Goal: Information Seeking & Learning: Check status

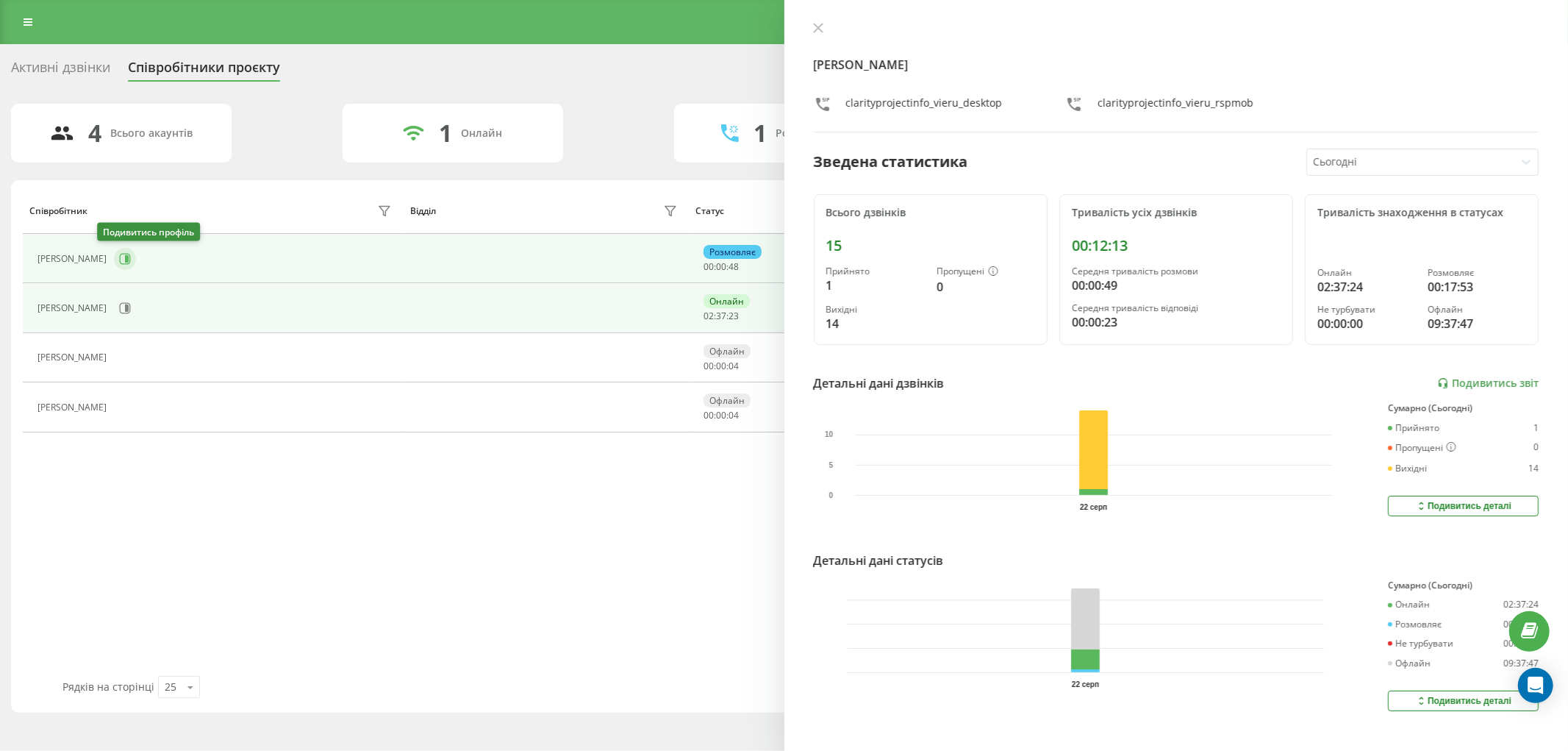
click at [120, 261] on icon at bounding box center [125, 258] width 11 height 11
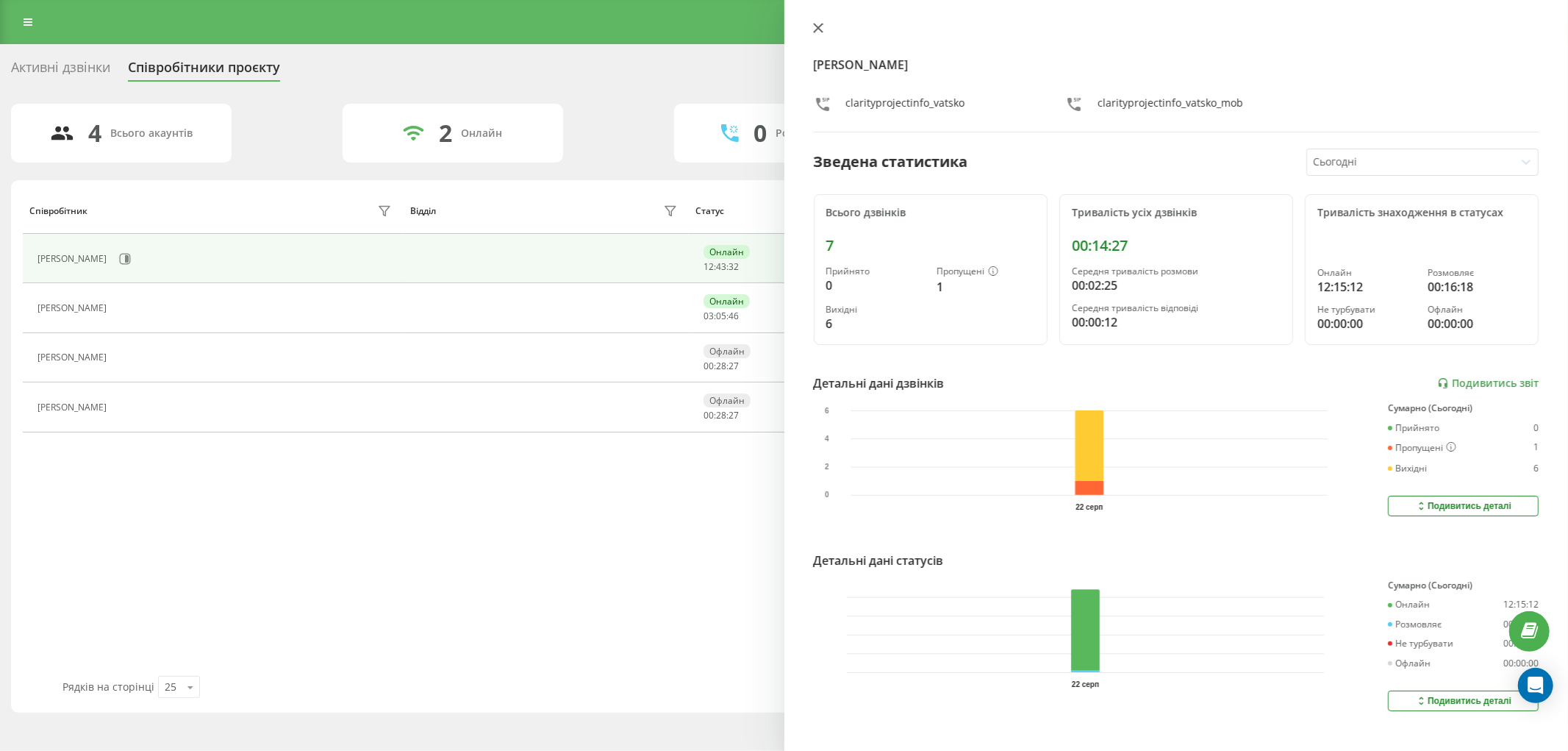
click at [818, 30] on icon at bounding box center [818, 28] width 11 height 11
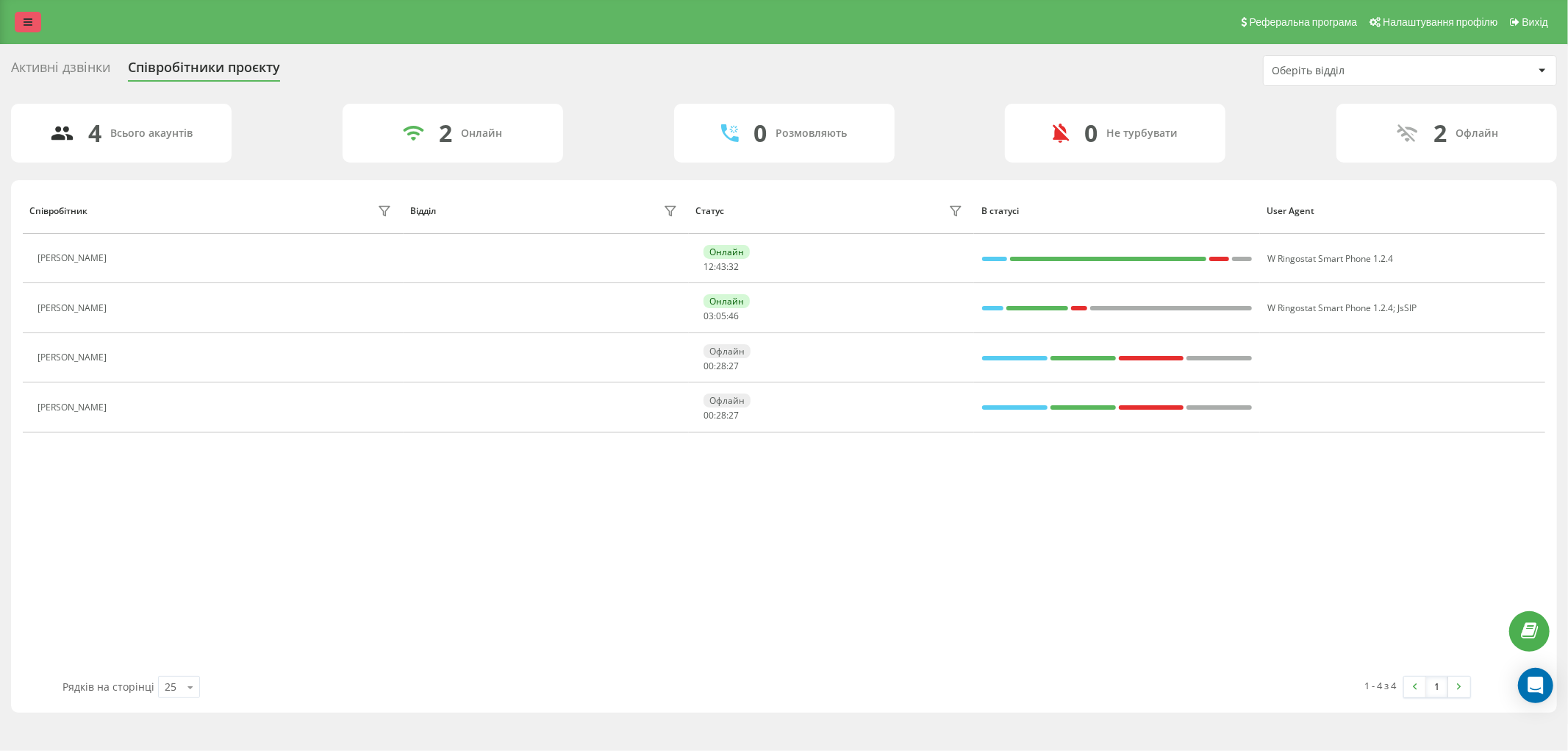
click at [32, 28] on link at bounding box center [28, 22] width 26 height 20
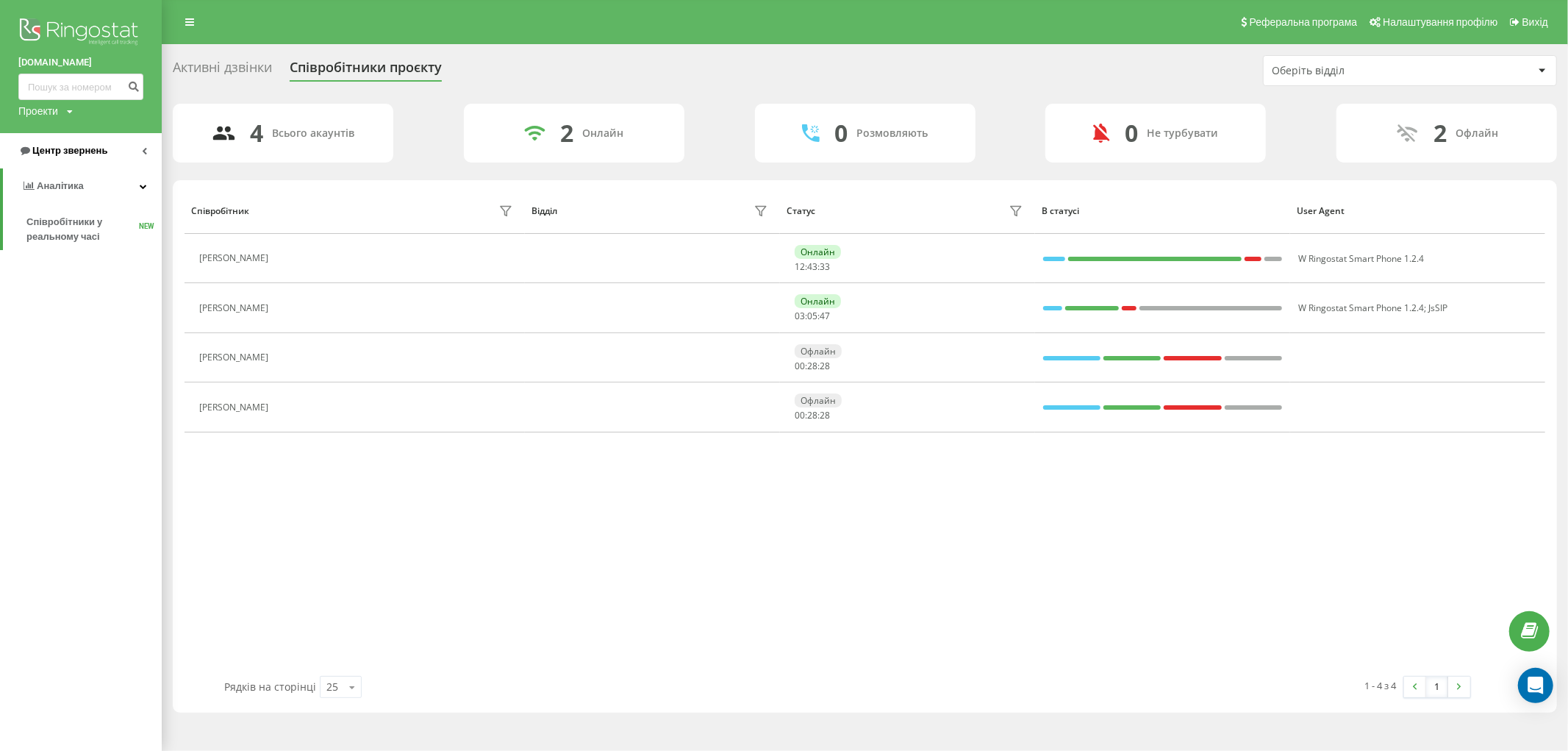
click at [70, 148] on span "Центр звернень" at bounding box center [70, 151] width 75 height 11
click at [90, 180] on span "Журнал дзвінків" at bounding box center [65, 187] width 78 height 15
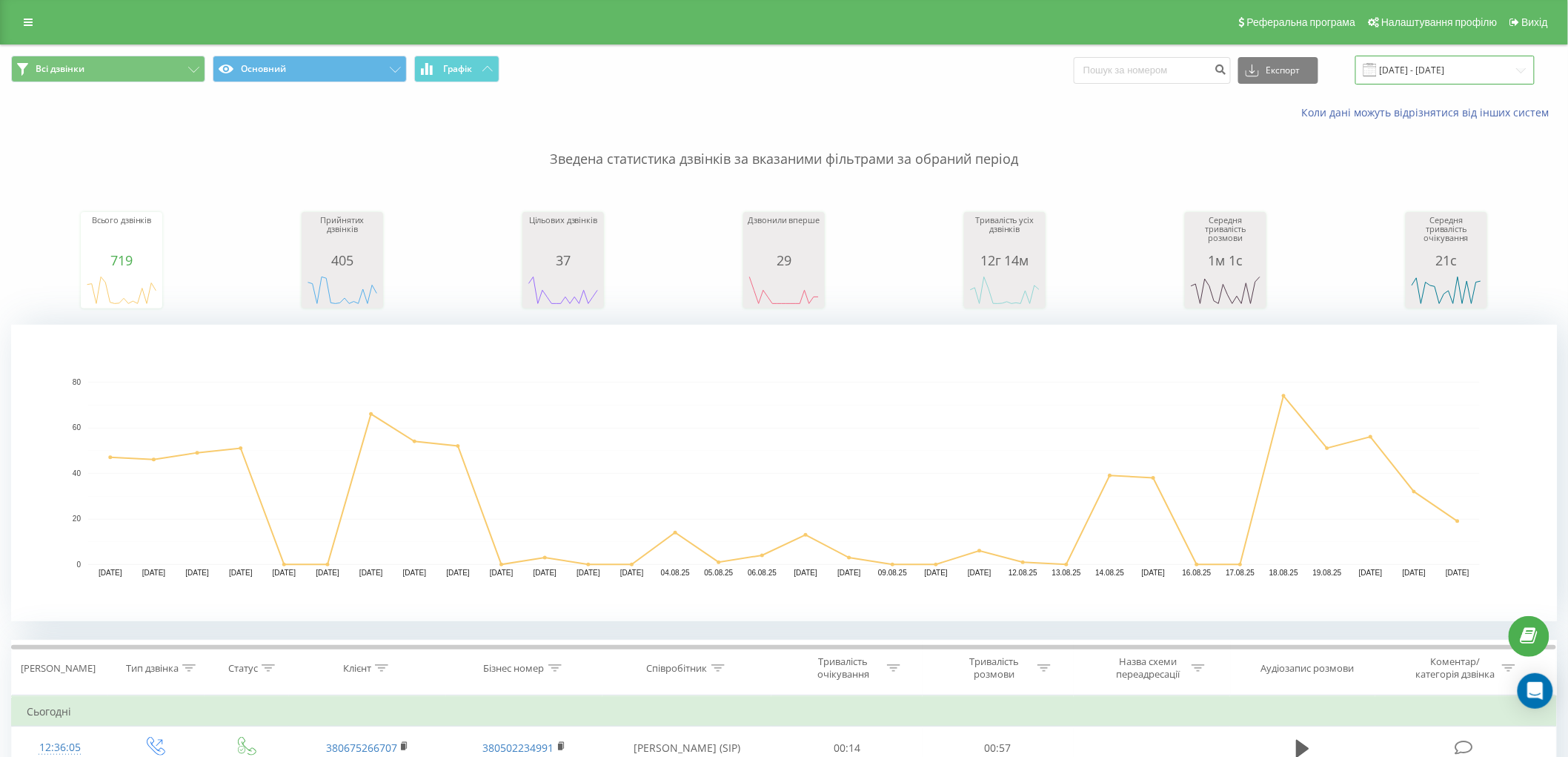
click at [1417, 76] on input "22.07.2025 - 22.08.2025" at bounding box center [1445, 70] width 180 height 29
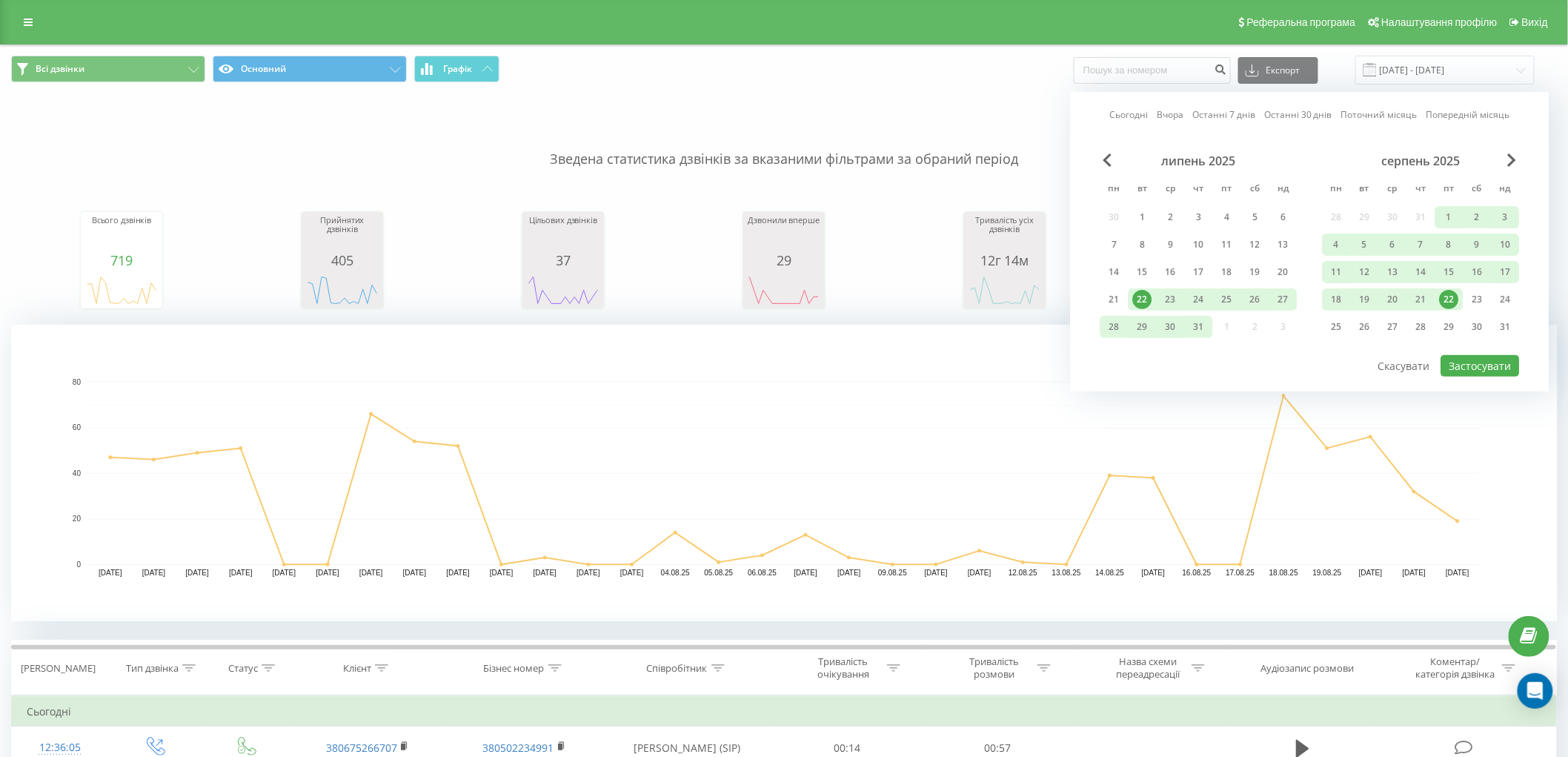
click at [1458, 290] on div "22" at bounding box center [1449, 299] width 28 height 22
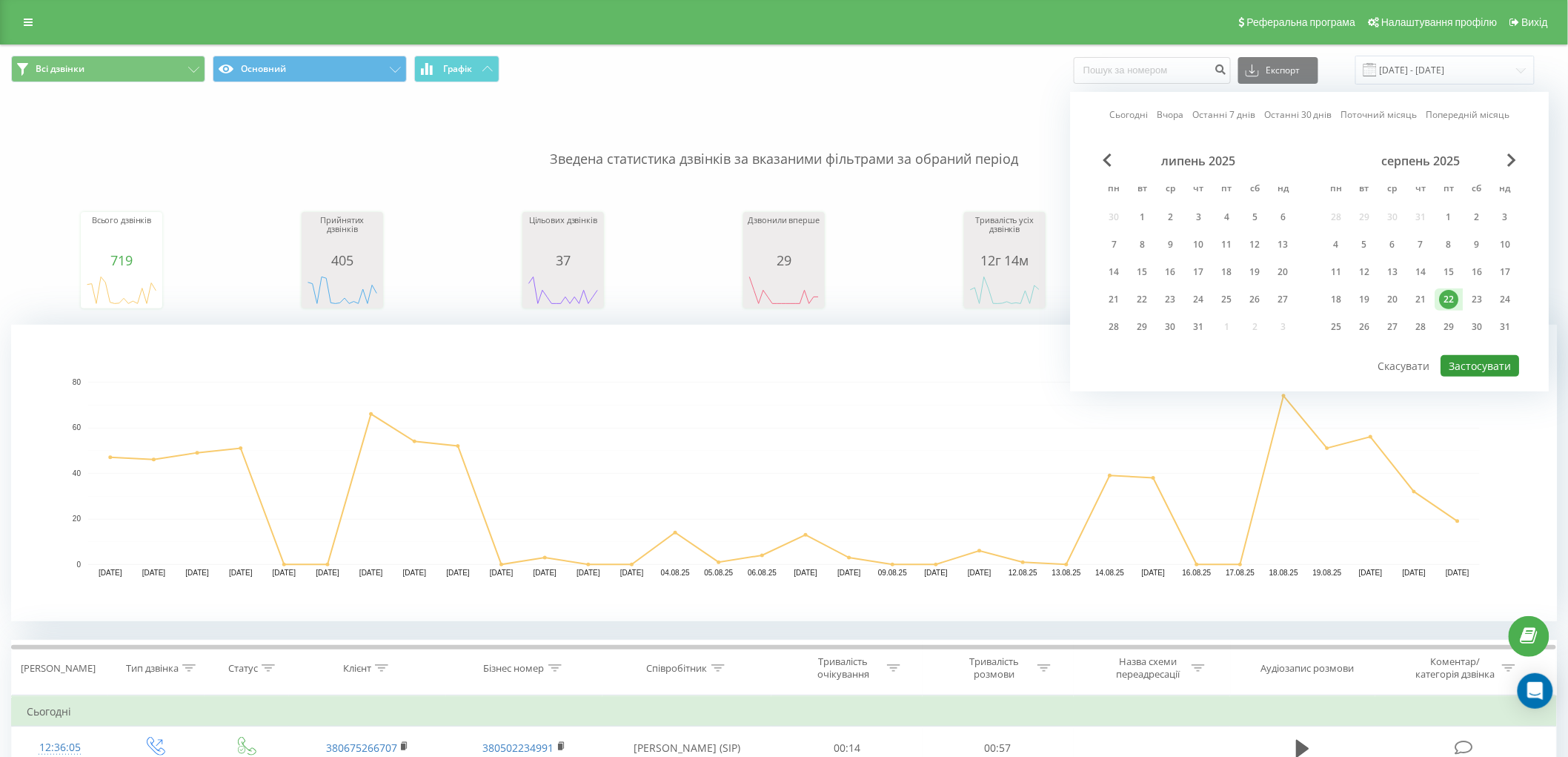
click at [1477, 355] on button "Застосувати" at bounding box center [1481, 366] width 79 height 21
type input "22.08.2025 - 22.08.2025"
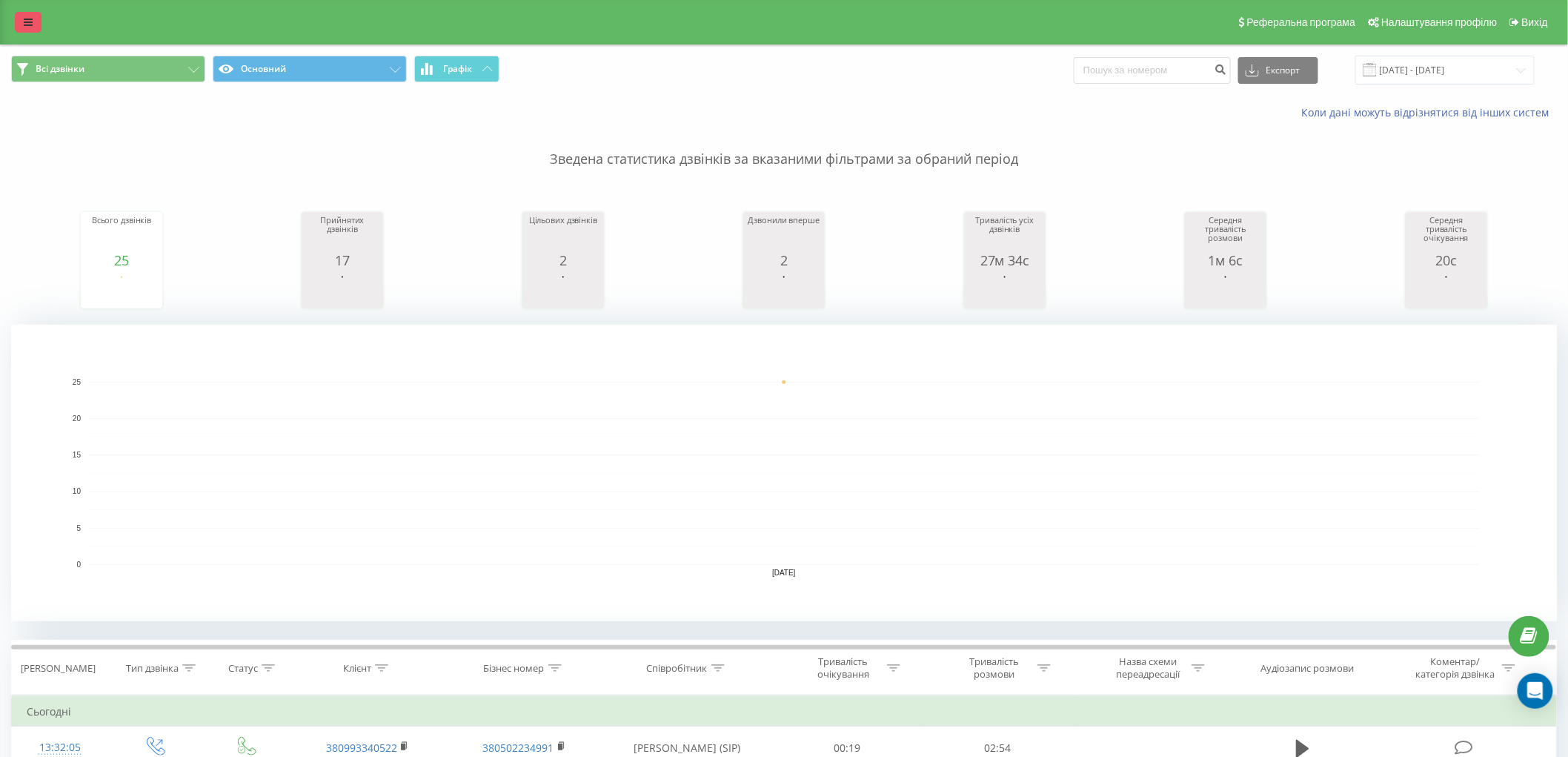
click at [35, 15] on link at bounding box center [28, 22] width 27 height 20
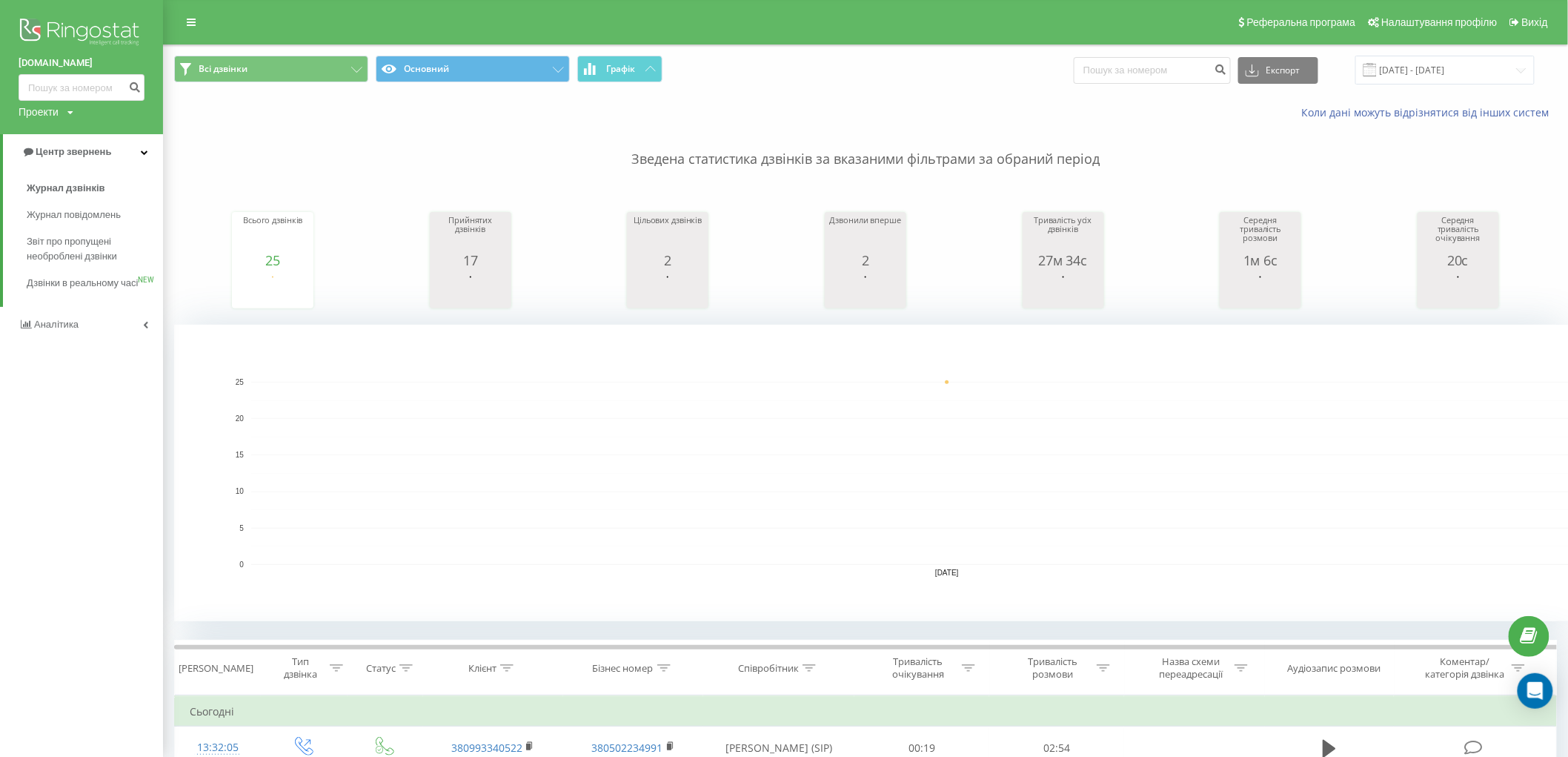
click at [86, 337] on link "Аналiтика" at bounding box center [81, 325] width 163 height 36
click at [93, 234] on span "Співробітники у реальному часі" at bounding box center [83, 231] width 113 height 30
click at [40, 230] on span "Співробітники у реальному часі" at bounding box center [83, 231] width 113 height 30
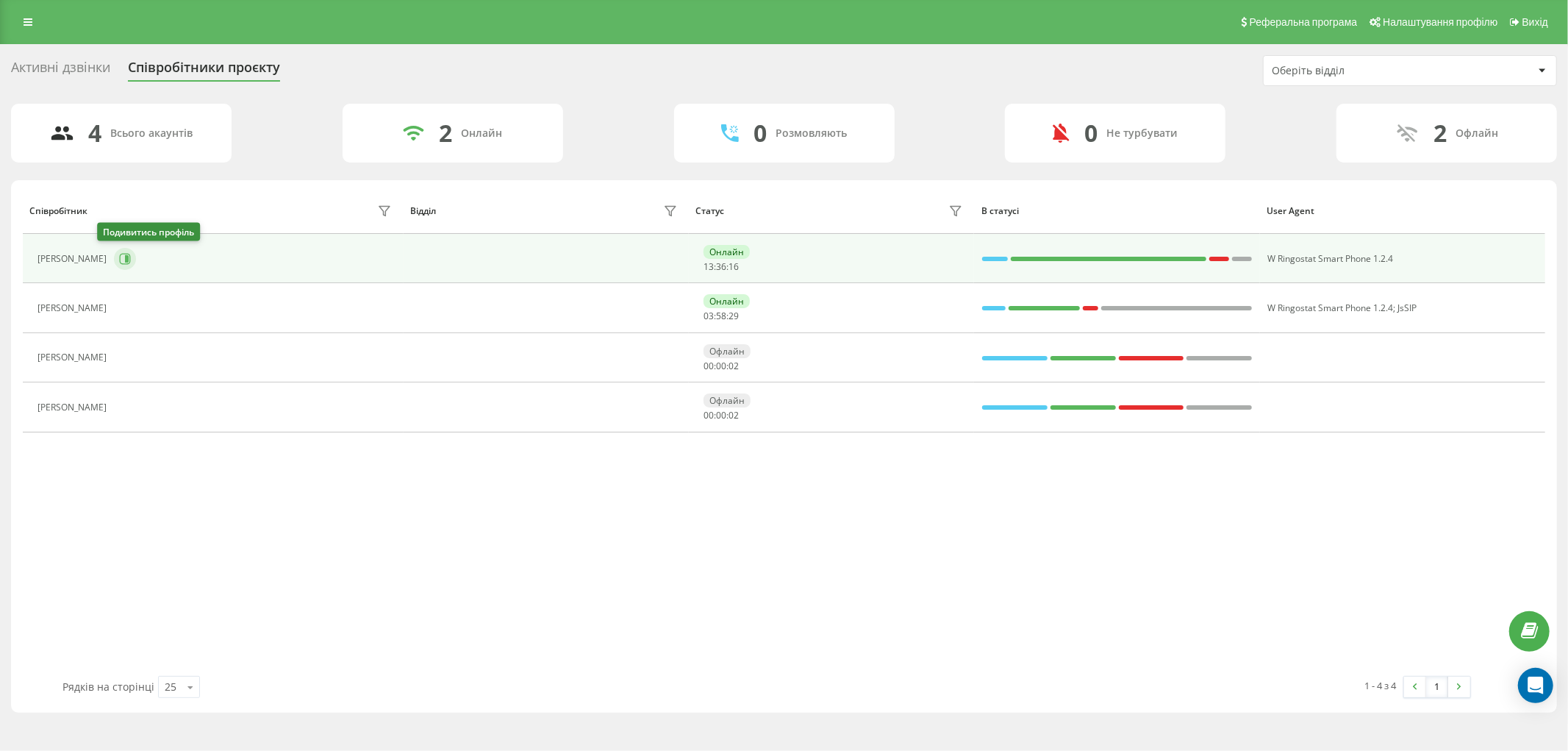
click at [114, 266] on button at bounding box center [125, 258] width 22 height 22
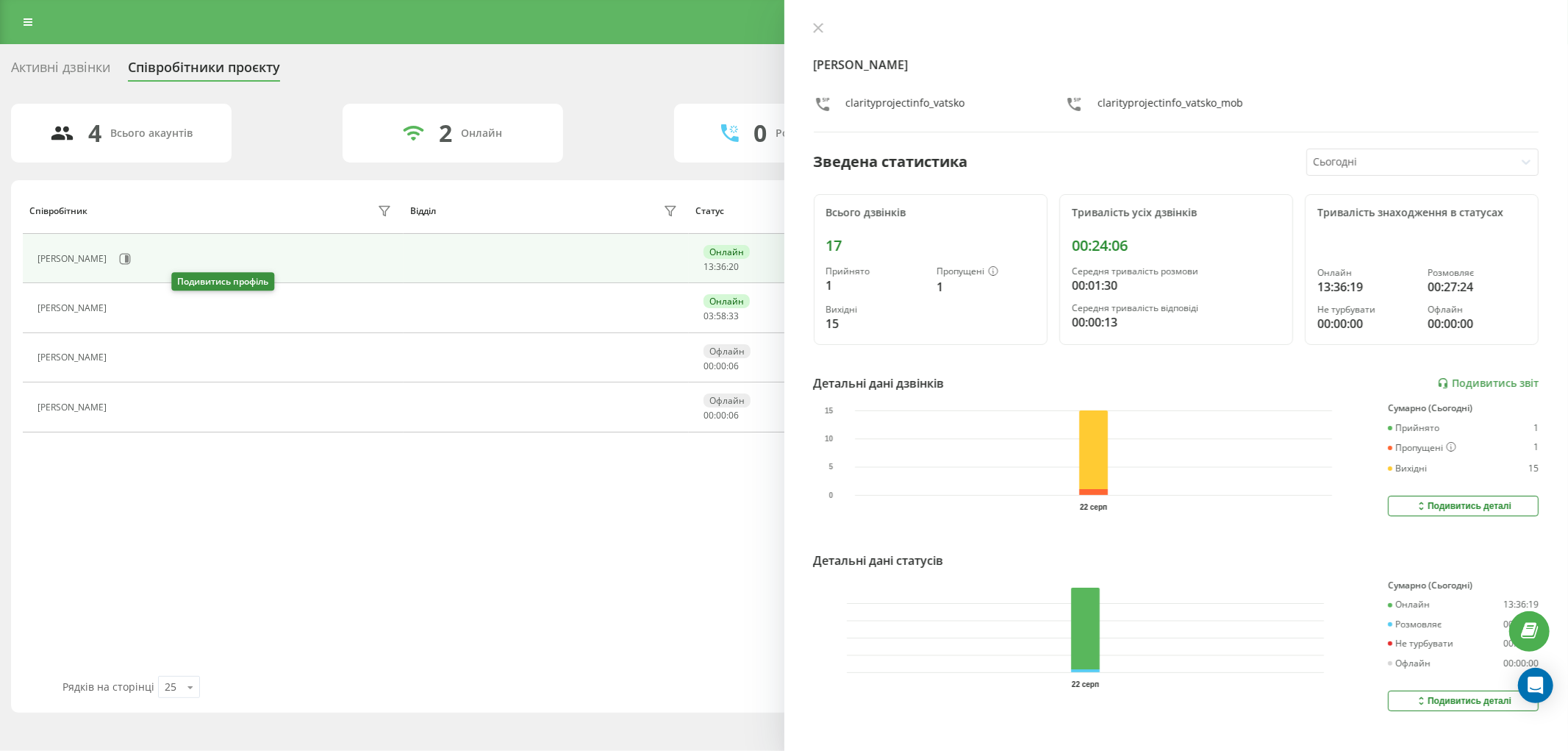
click at [129, 309] on icon at bounding box center [123, 309] width 12 height 12
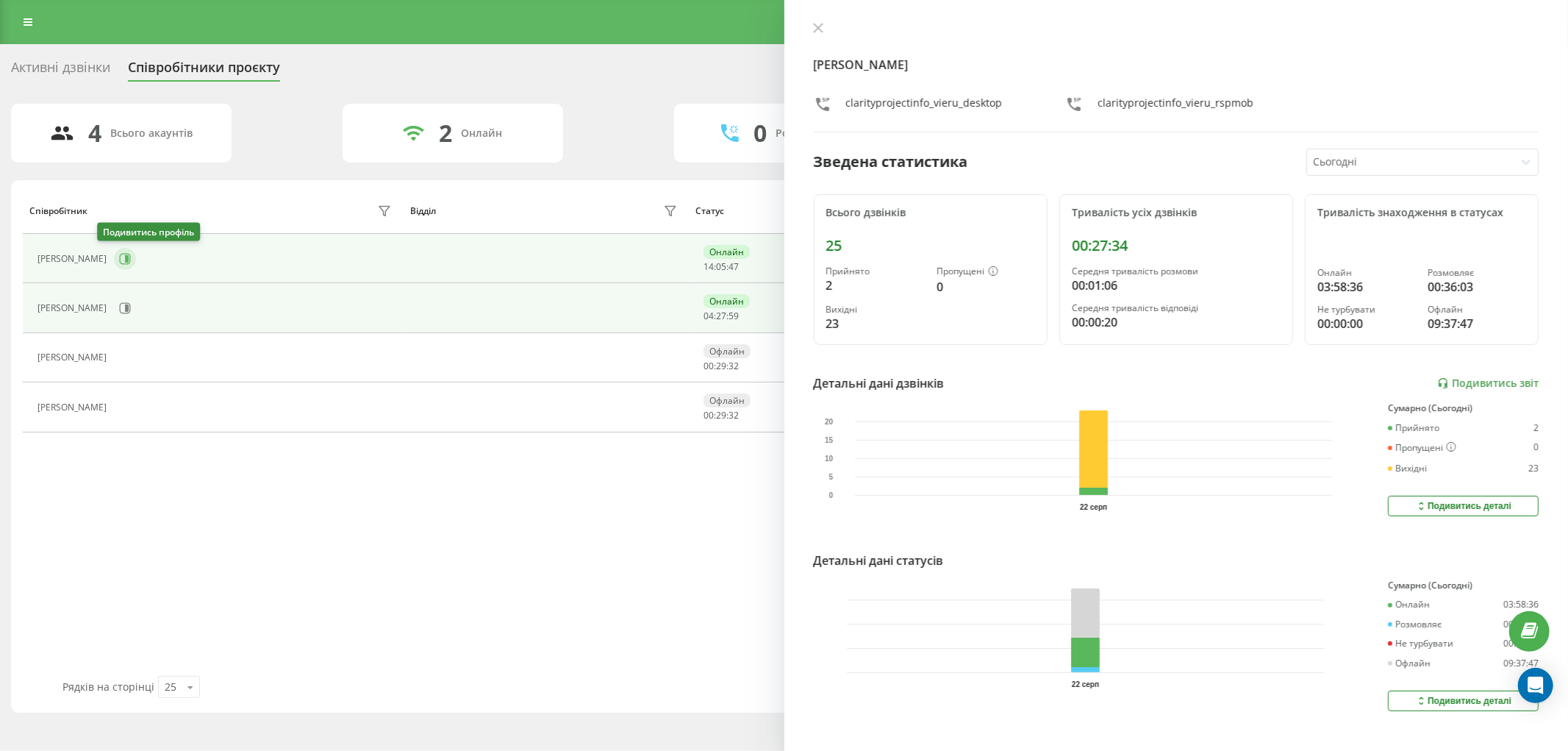
click at [114, 254] on button at bounding box center [125, 258] width 22 height 22
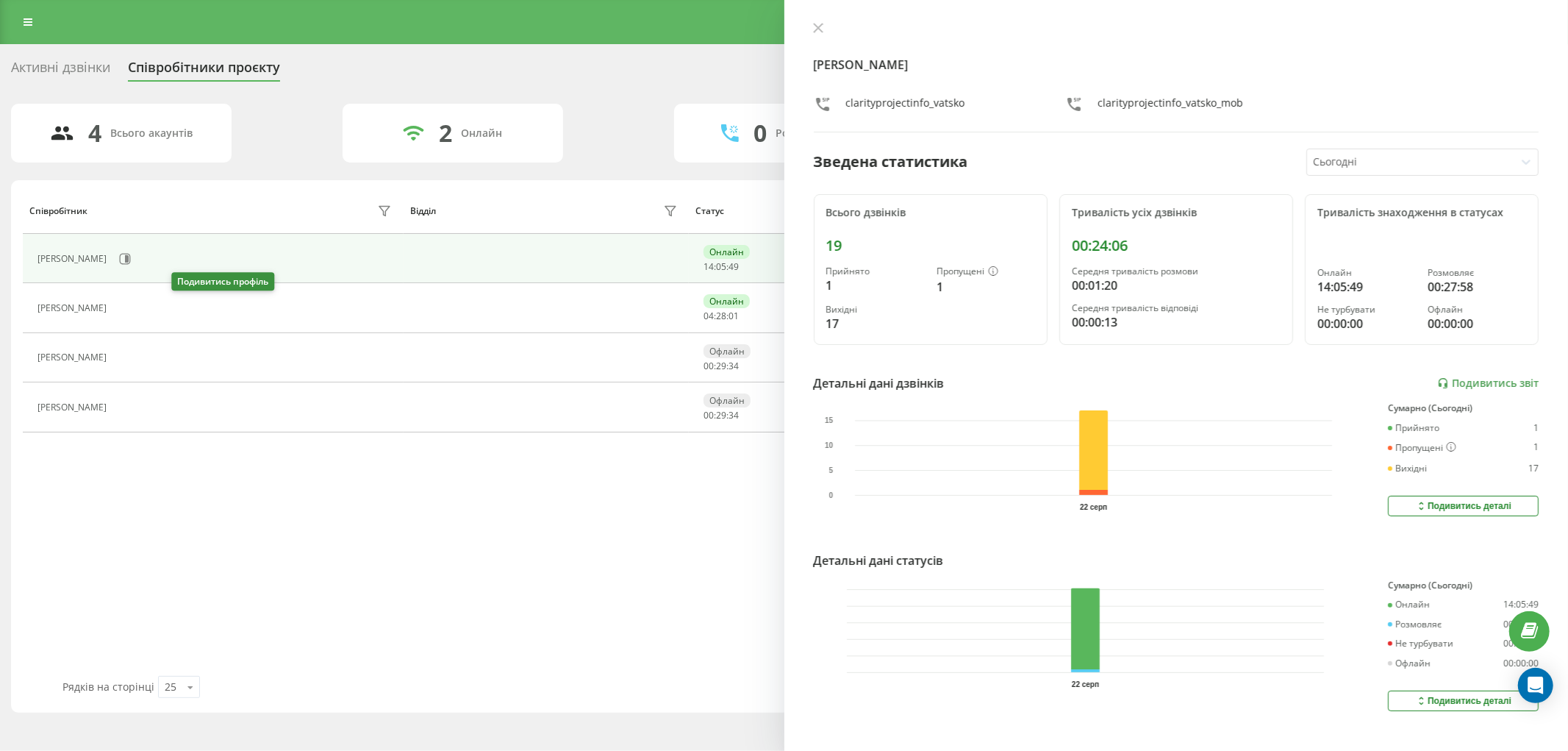
click at [129, 310] on icon at bounding box center [123, 309] width 12 height 12
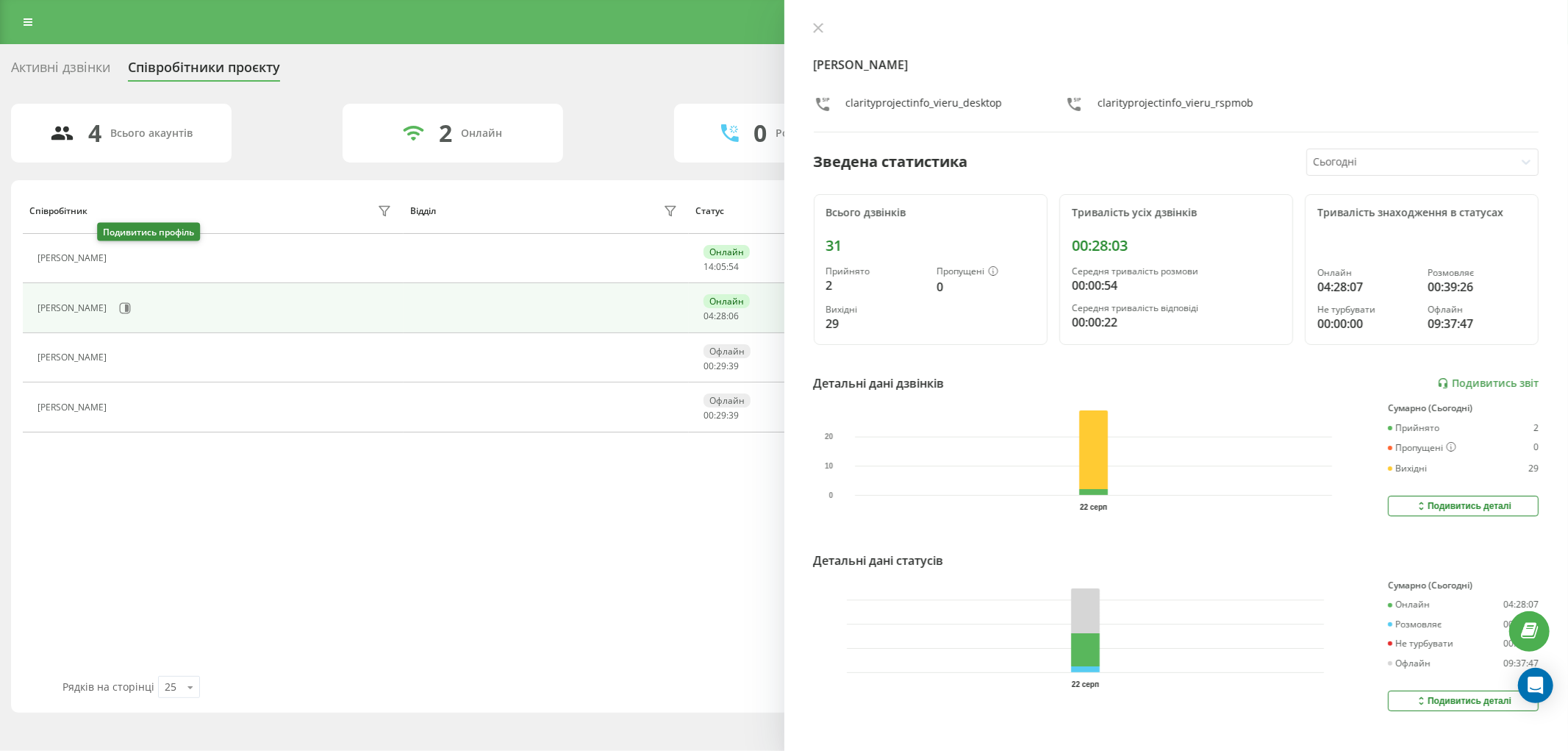
click at [117, 261] on icon at bounding box center [123, 259] width 12 height 12
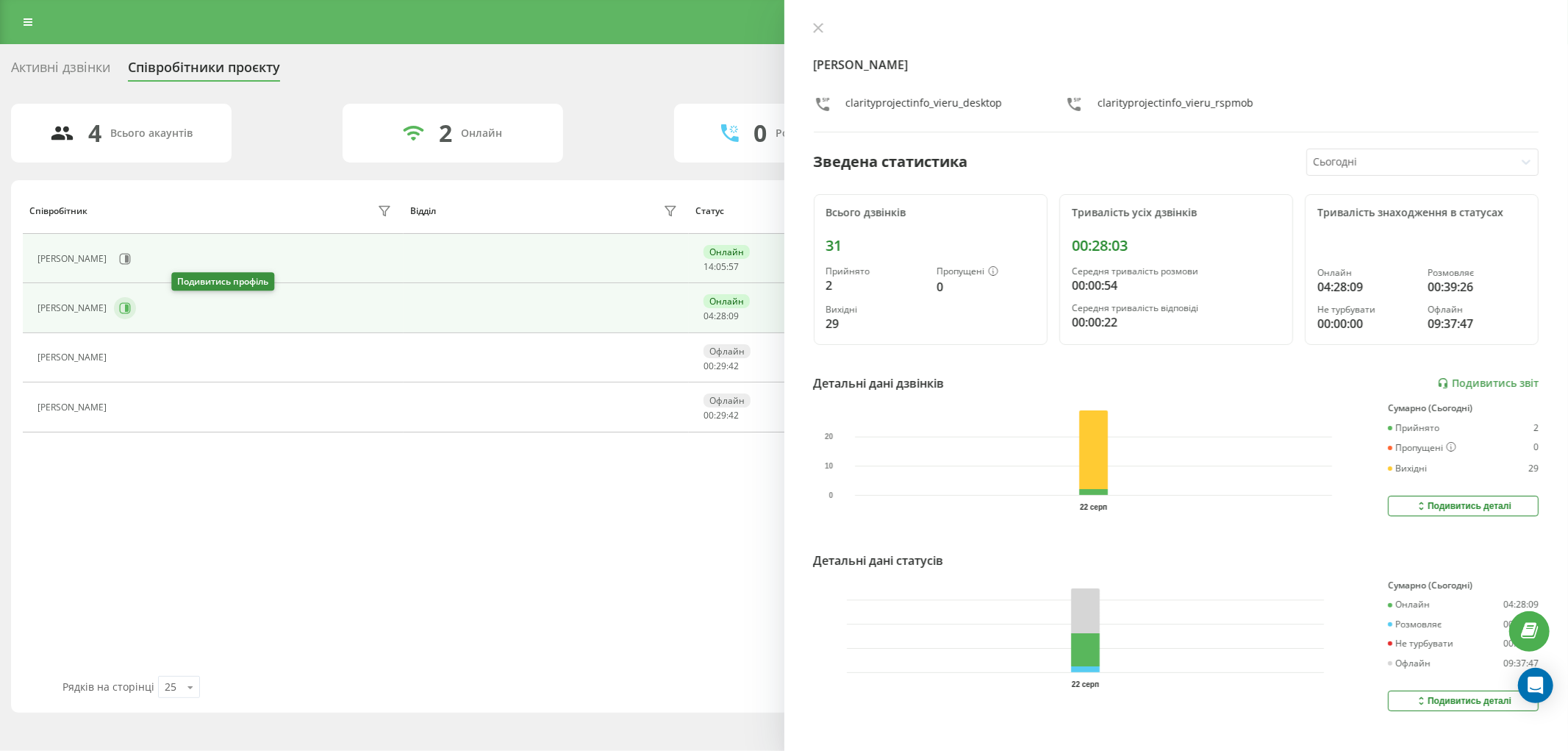
click at [131, 308] on icon at bounding box center [125, 309] width 12 height 12
click at [119, 259] on icon at bounding box center [125, 259] width 12 height 12
click at [129, 306] on icon at bounding box center [126, 309] width 4 height 8
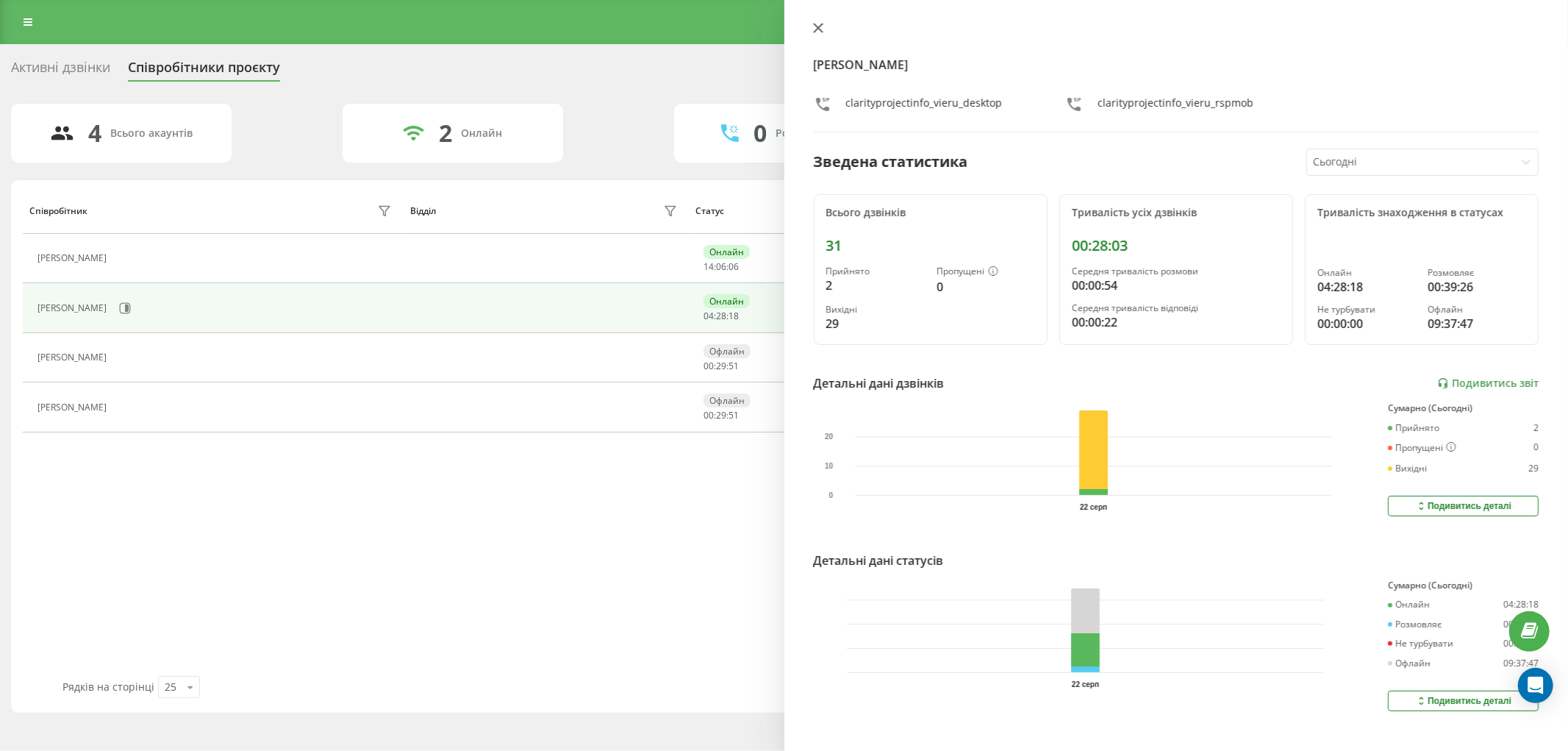
click at [822, 26] on icon at bounding box center [818, 28] width 11 height 11
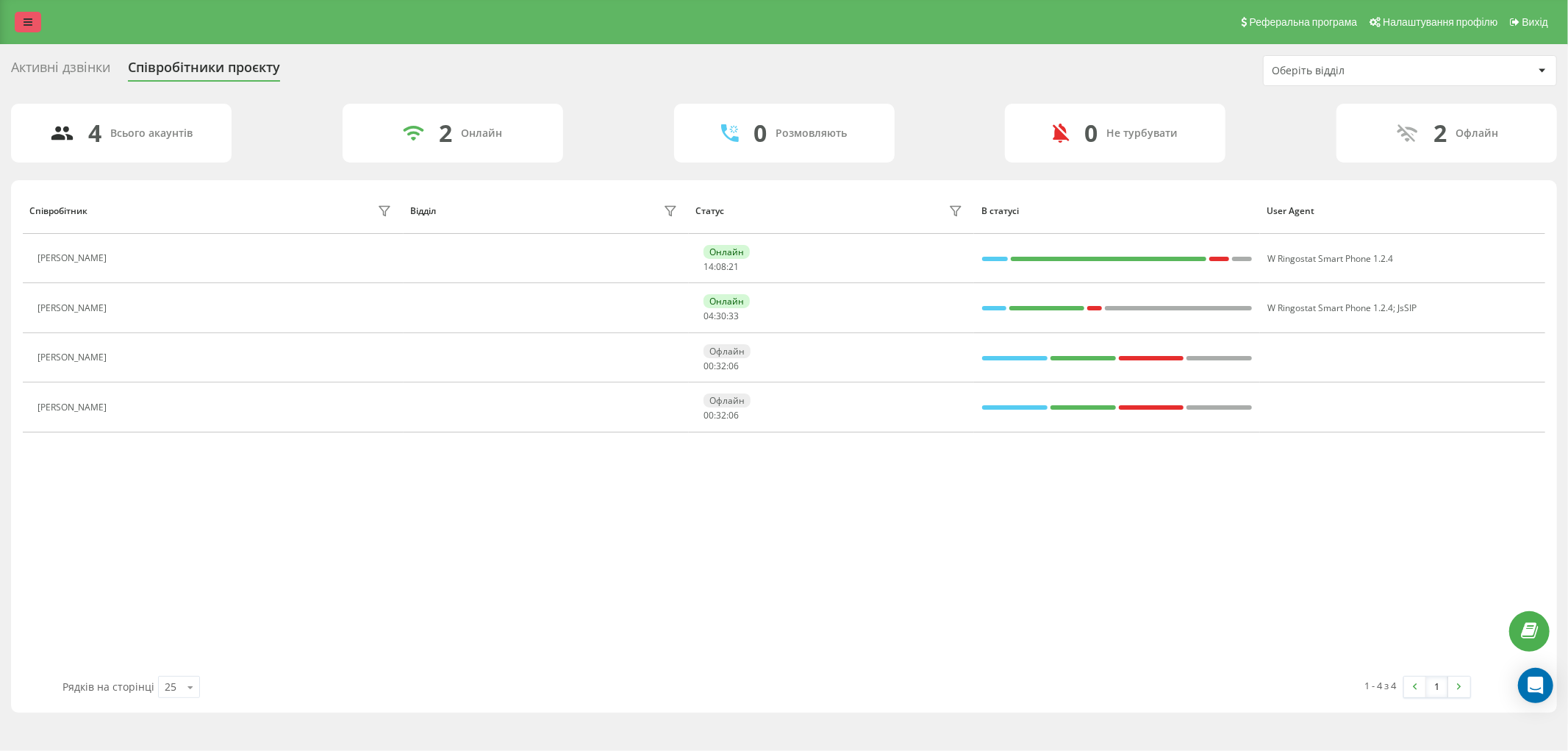
click at [28, 27] on link at bounding box center [28, 22] width 26 height 20
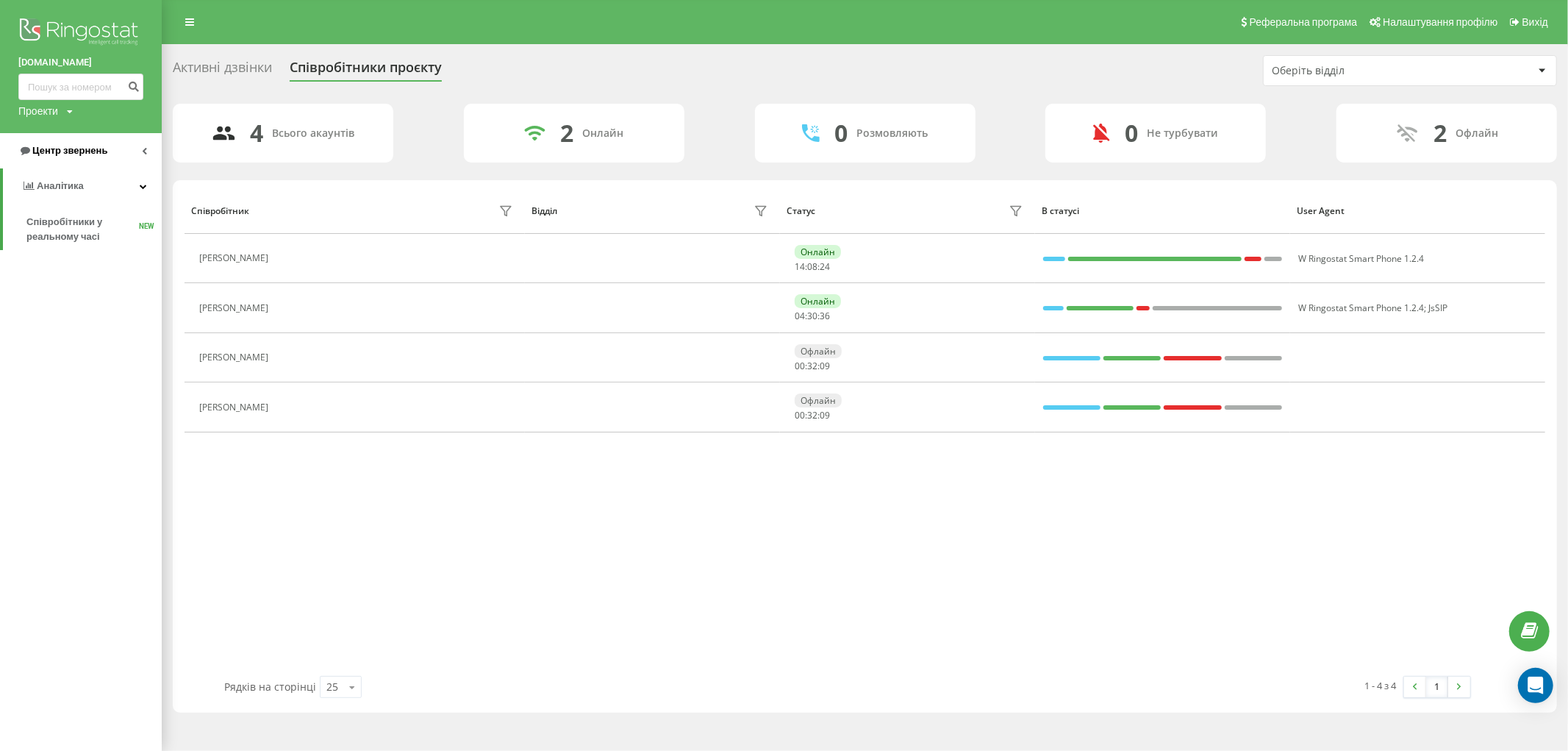
click at [83, 155] on span "Центр звернень" at bounding box center [70, 151] width 75 height 11
click at [89, 192] on span "Журнал дзвінків" at bounding box center [65, 187] width 78 height 15
click at [76, 181] on span "Журнал дзвінків" at bounding box center [65, 187] width 78 height 15
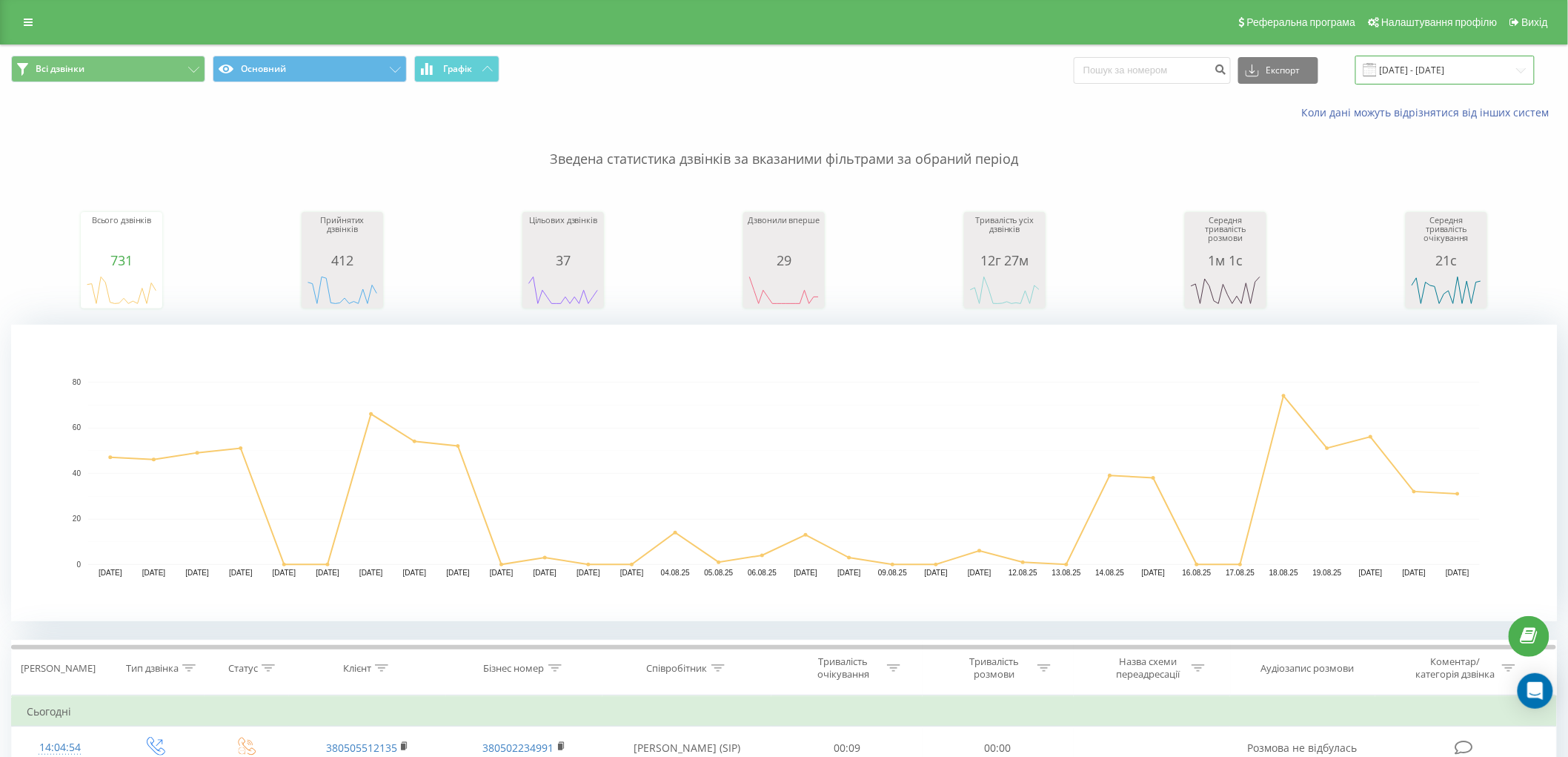
click at [1454, 73] on input "[DATE] - [DATE]" at bounding box center [1445, 70] width 180 height 29
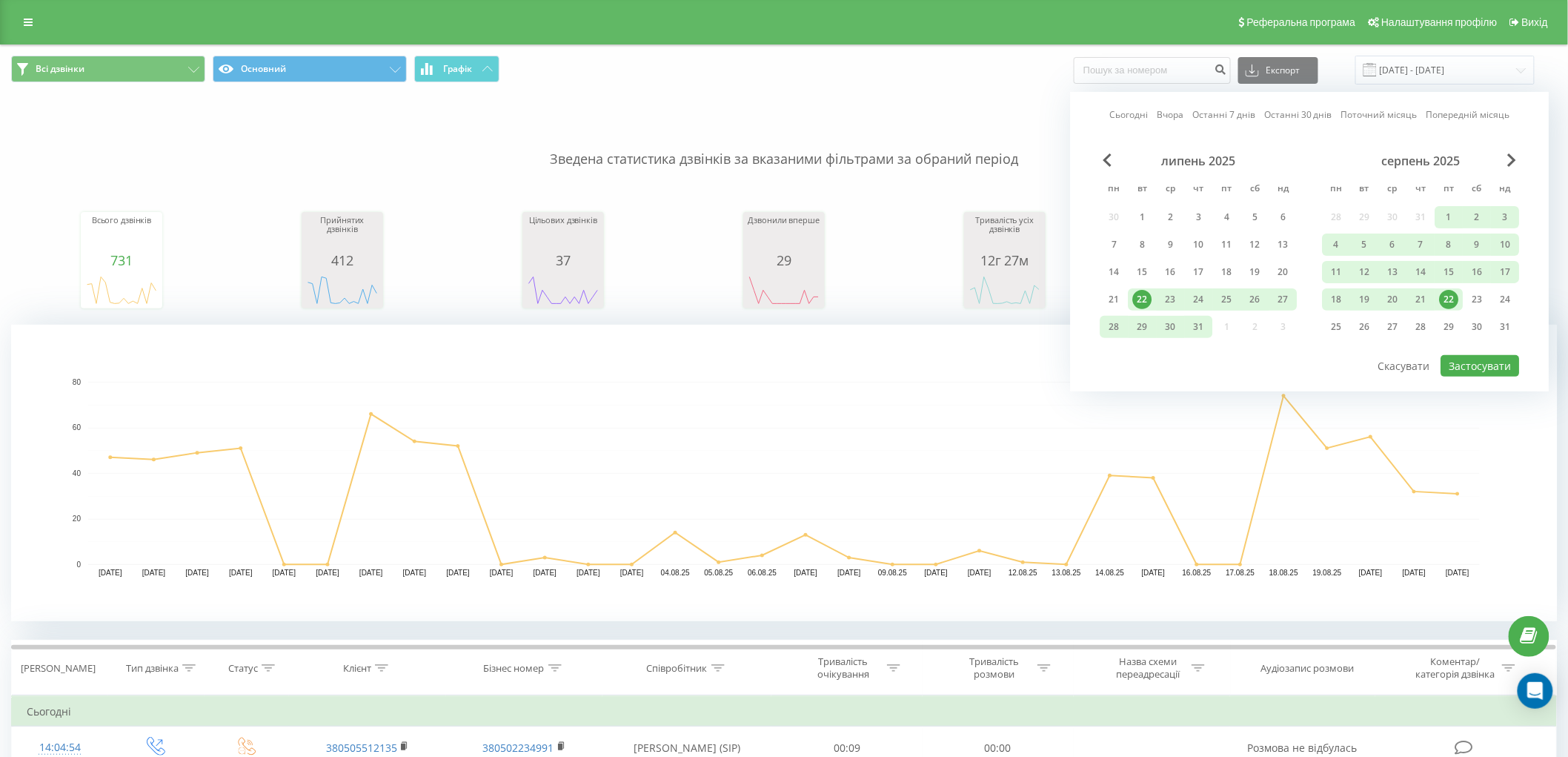
click at [1454, 300] on div "22" at bounding box center [1449, 299] width 19 height 19
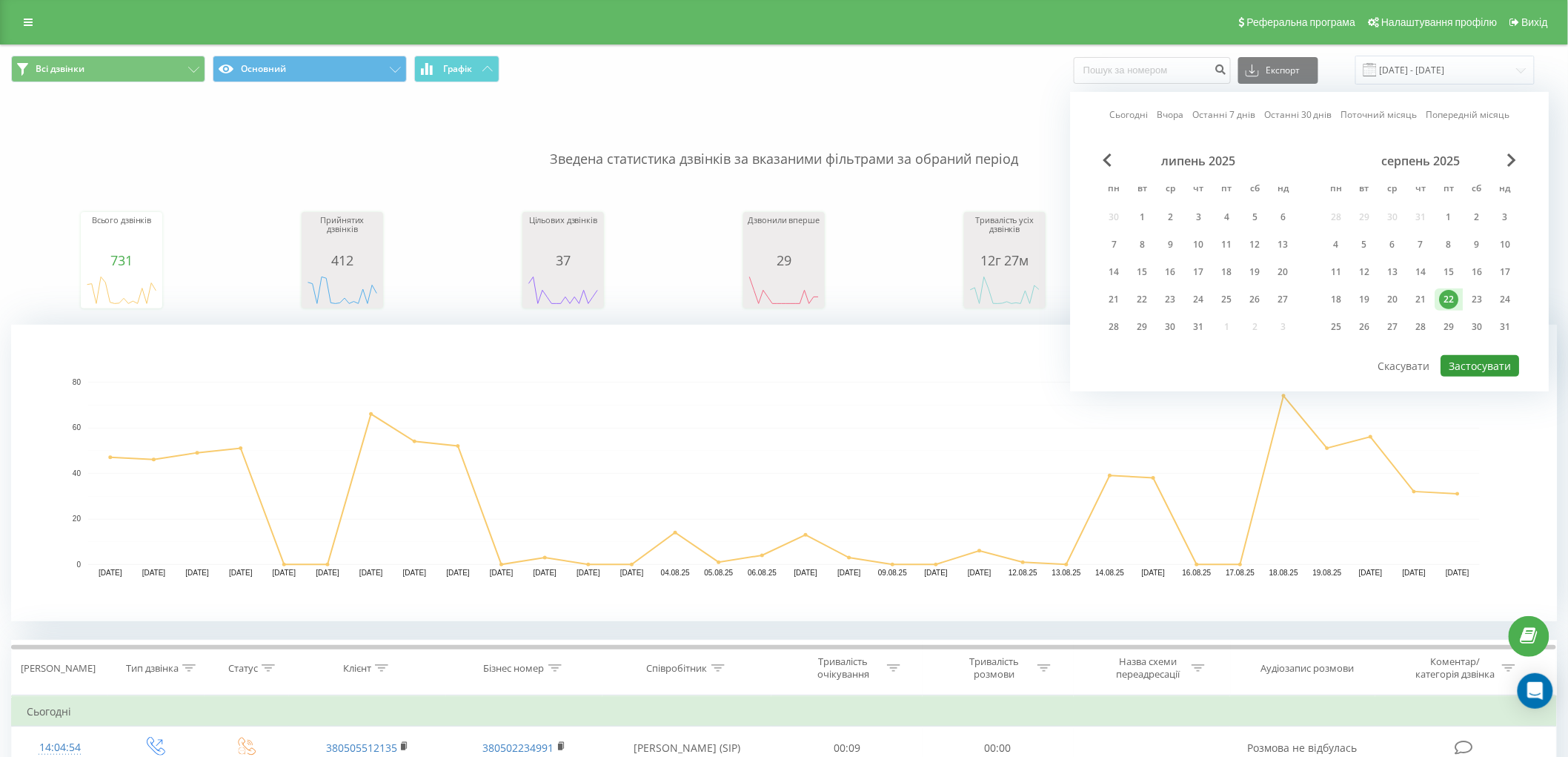
click at [1491, 374] on button "Застосувати" at bounding box center [1481, 366] width 79 height 21
type input "[DATE] - [DATE]"
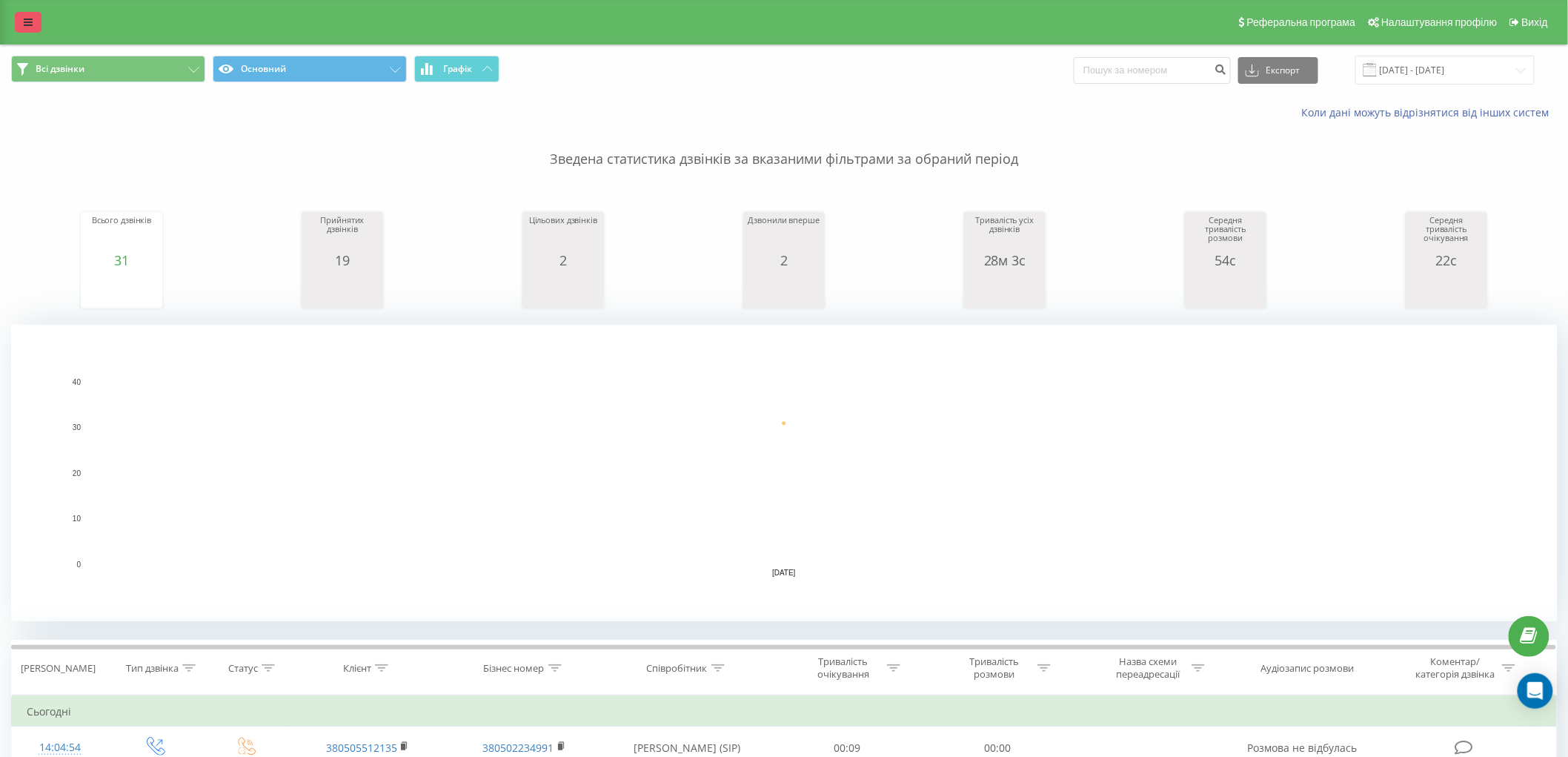
click at [20, 26] on link at bounding box center [28, 22] width 27 height 20
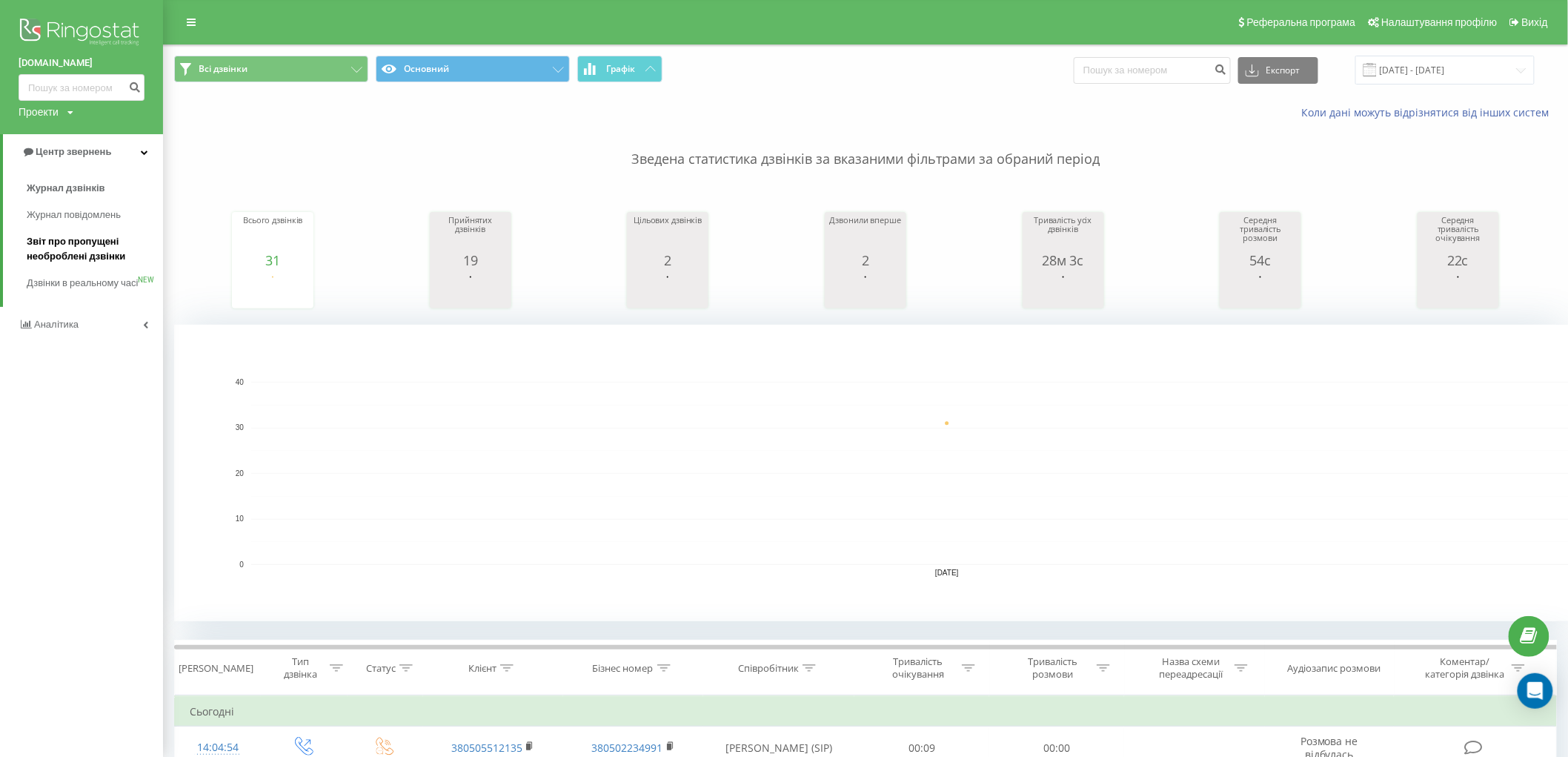
click at [86, 248] on span "Звіт про пропущені необроблені дзвінки" at bounding box center [91, 249] width 129 height 30
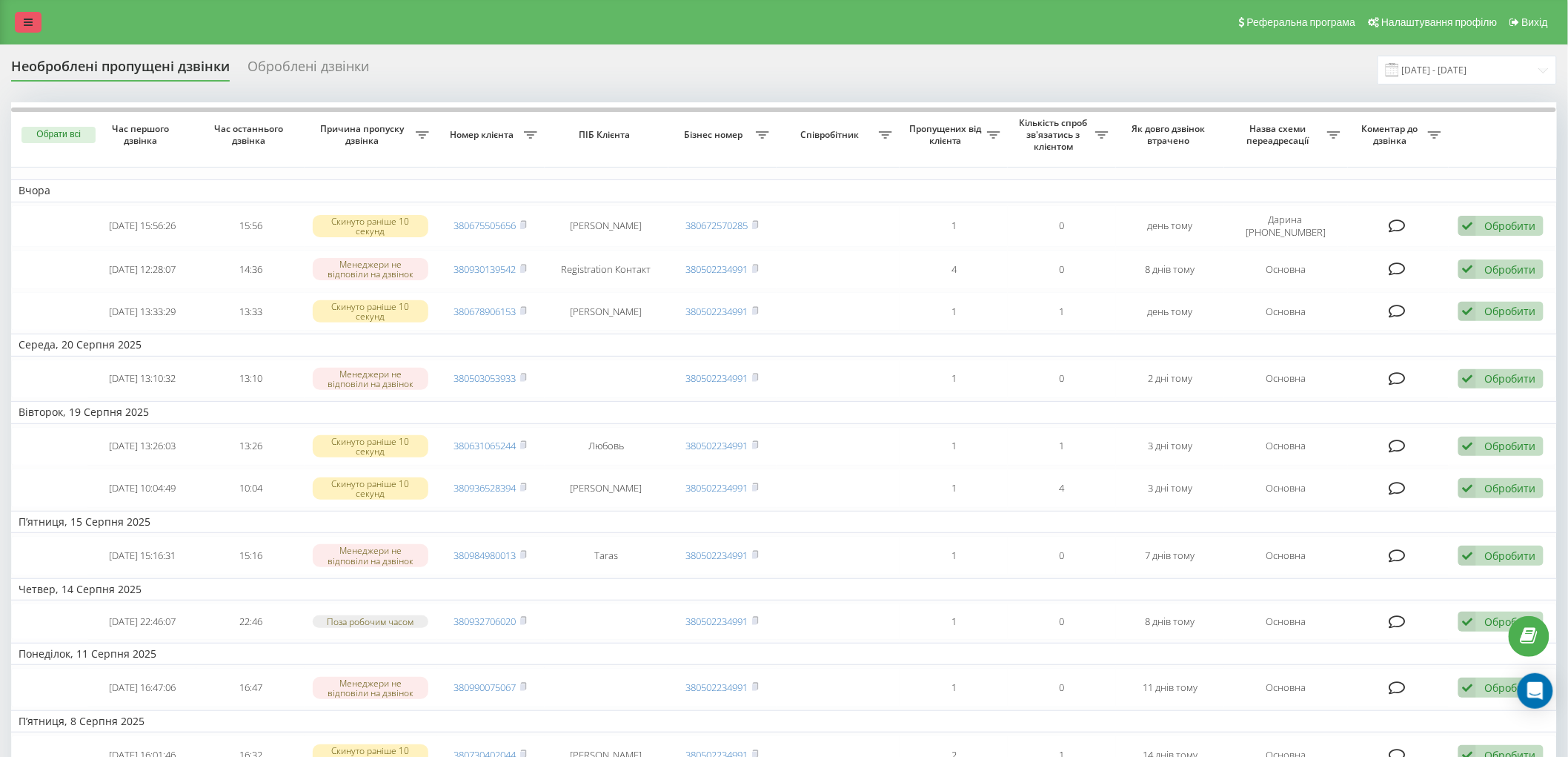
click at [27, 22] on icon at bounding box center [28, 22] width 9 height 11
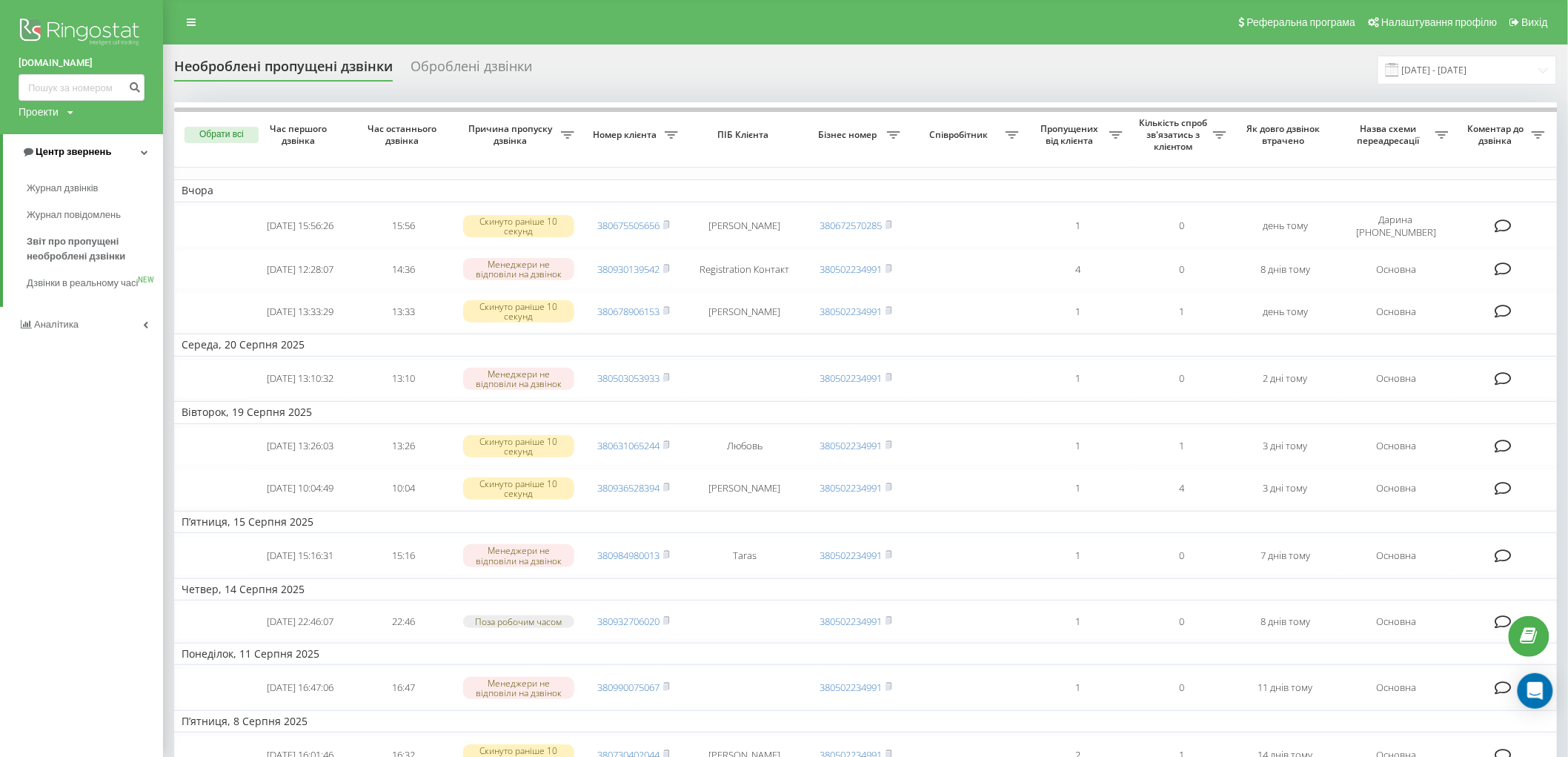
click at [83, 157] on span "Центр звернень" at bounding box center [74, 152] width 76 height 11
click at [83, 157] on span "Центр звернень" at bounding box center [71, 152] width 76 height 11
click at [80, 186] on span "Журнал дзвінків" at bounding box center [66, 188] width 79 height 15
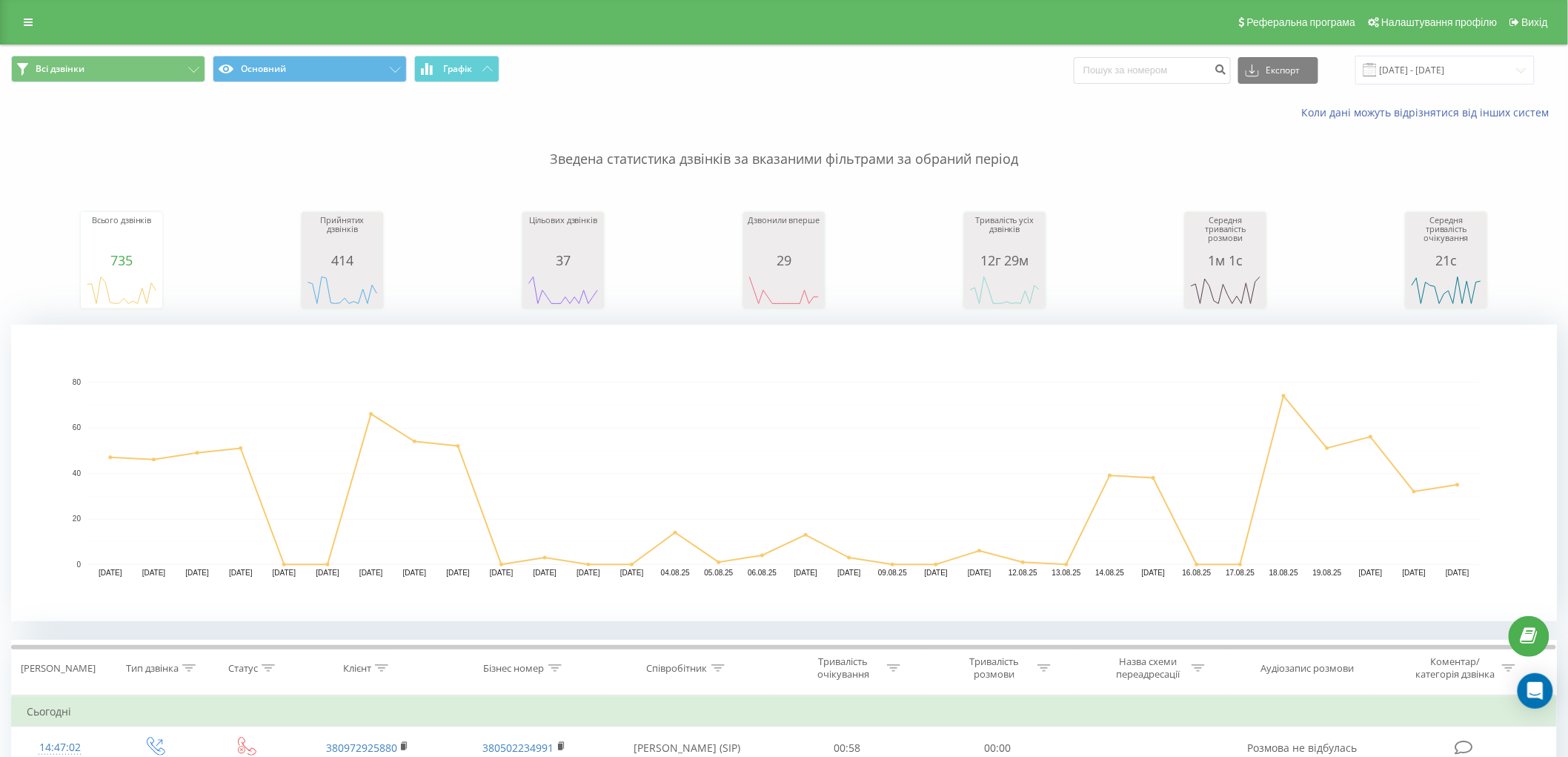
click at [331, 157] on p "Зведена статистика дзвінків за вказаними фільтрами за обраний період" at bounding box center [784, 144] width 1546 height 49
click at [1493, 65] on input "22.07.2025 - 22.08.2025" at bounding box center [1445, 70] width 180 height 29
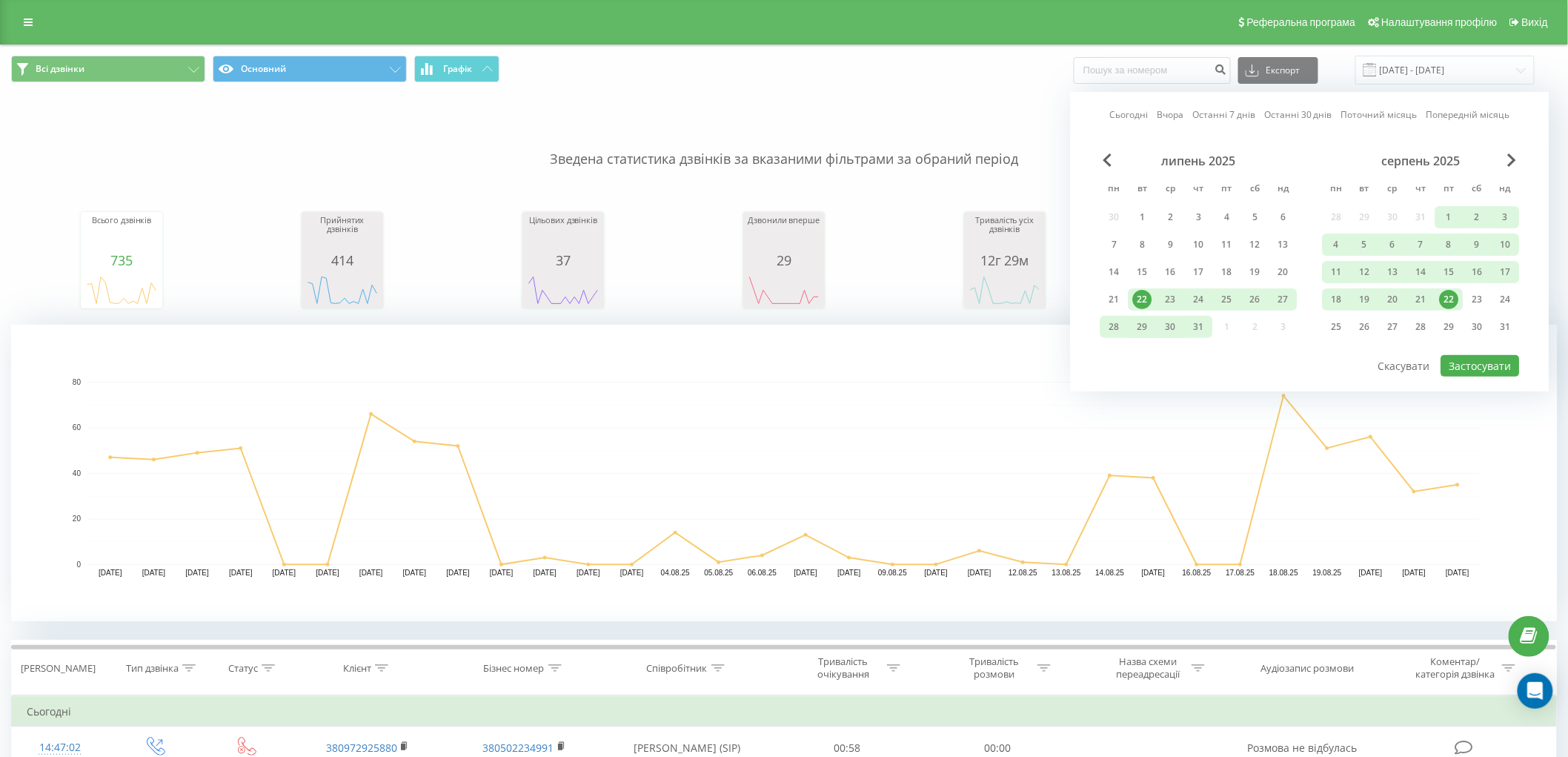
click at [1449, 291] on div "22" at bounding box center [1449, 299] width 19 height 19
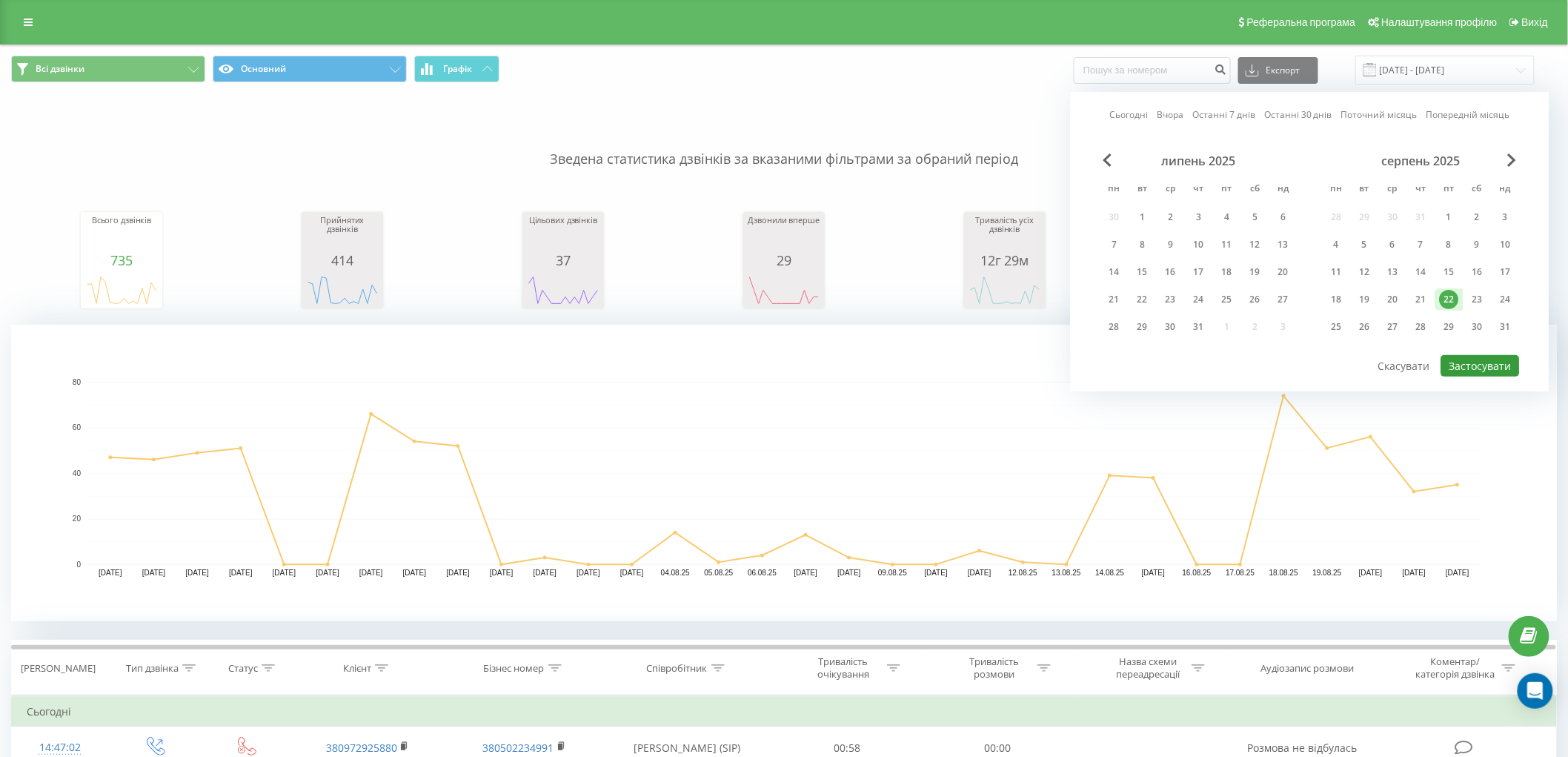
click at [1494, 367] on button "Застосувати" at bounding box center [1481, 366] width 79 height 21
type input "22.08.2025 - 22.08.2025"
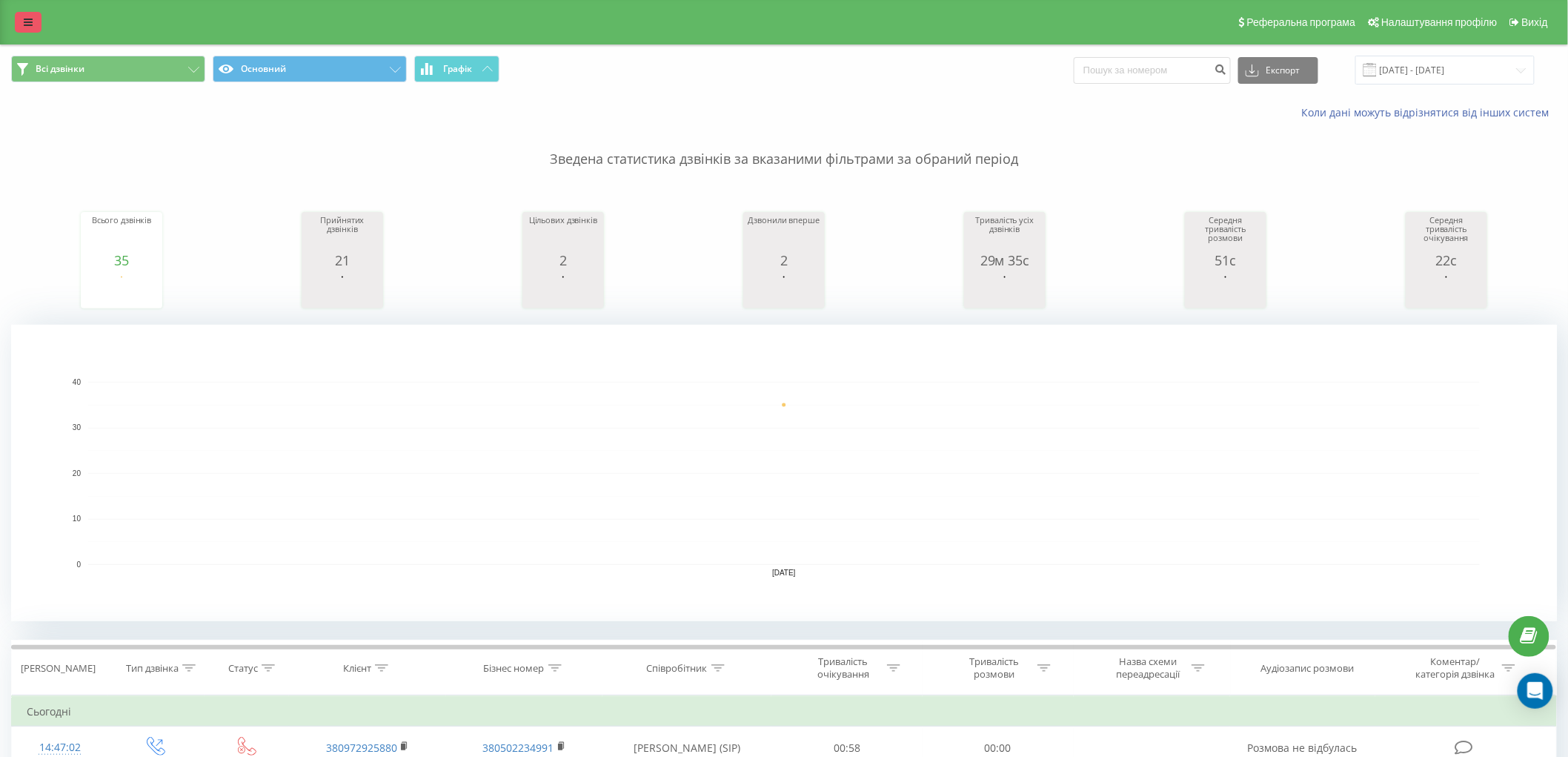
click at [30, 23] on icon at bounding box center [28, 22] width 9 height 11
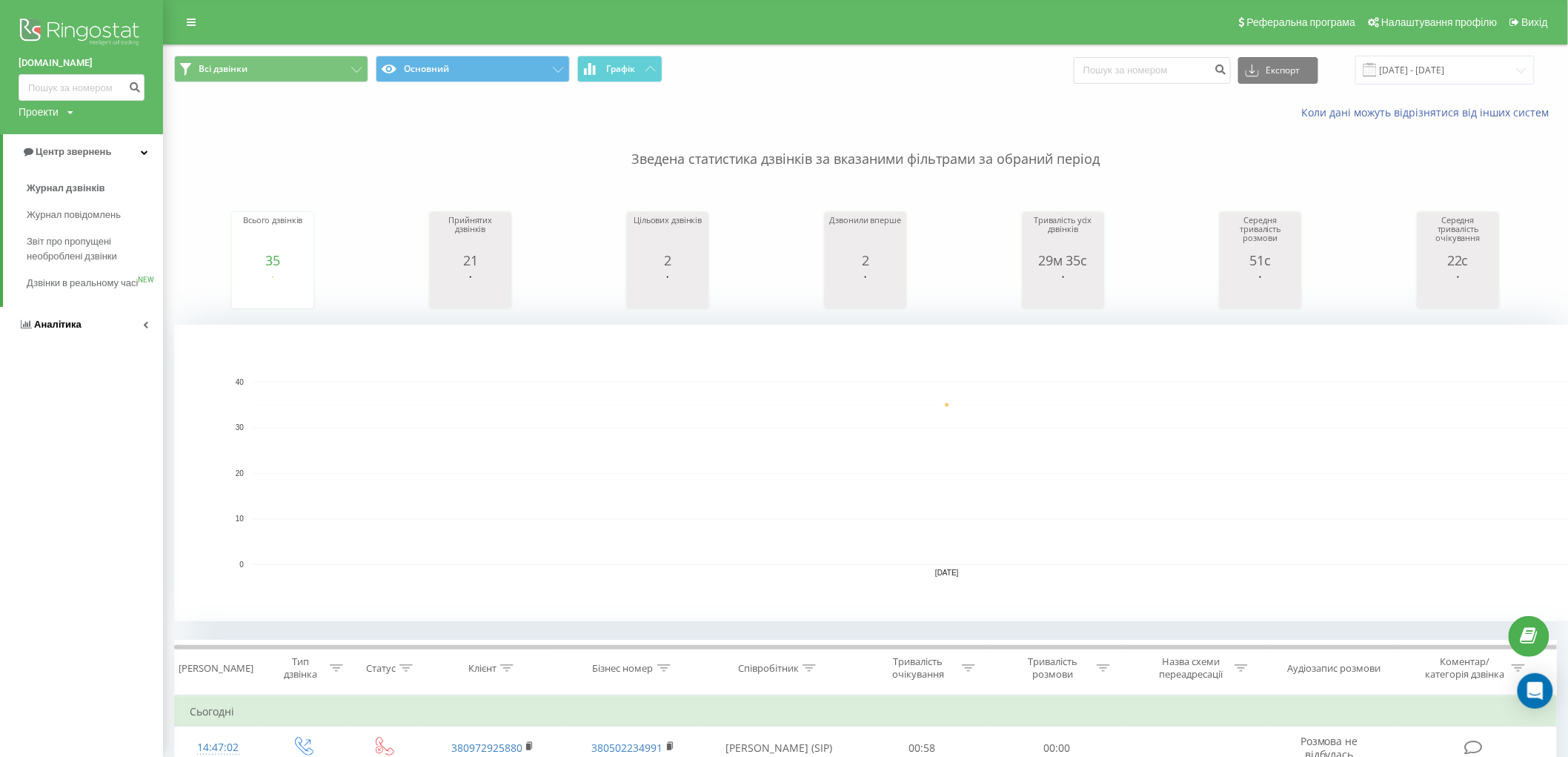
click at [41, 330] on span "Аналiтика" at bounding box center [58, 324] width 48 height 11
click at [79, 241] on span "Співробітники у реальному часі" at bounding box center [83, 231] width 113 height 30
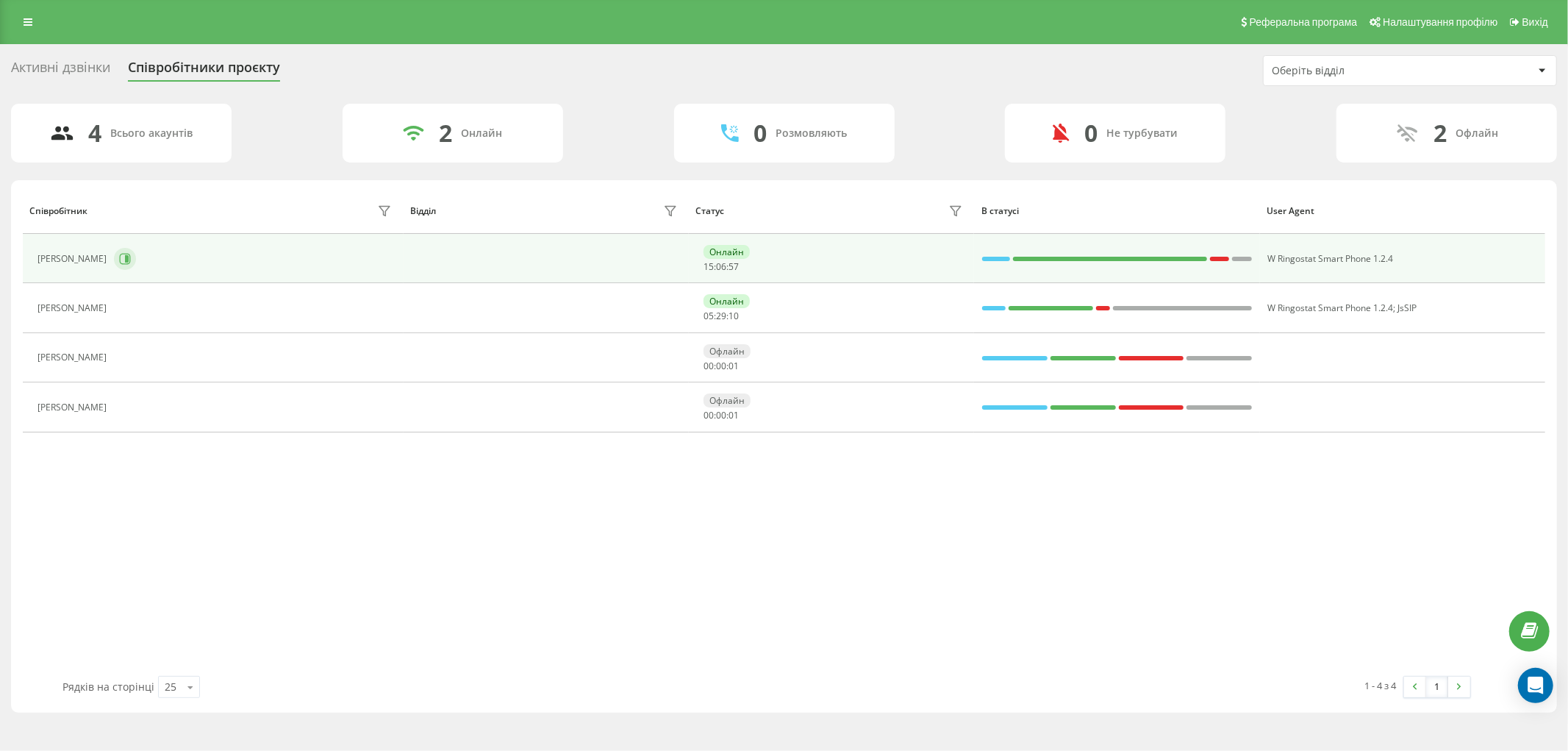
click at [120, 255] on icon at bounding box center [125, 258] width 11 height 11
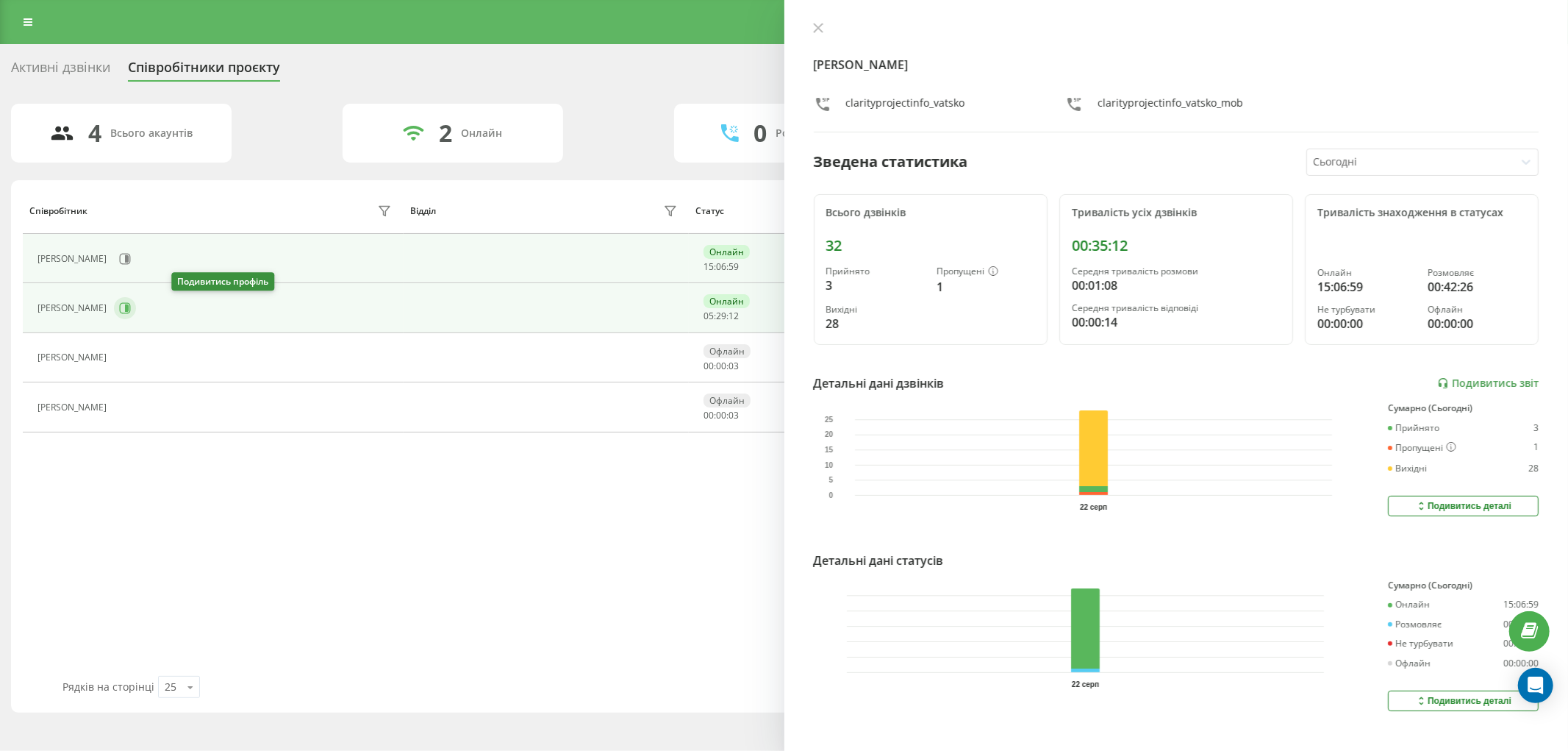
click at [131, 312] on icon at bounding box center [125, 309] width 12 height 12
